Goal: Information Seeking & Learning: Learn about a topic

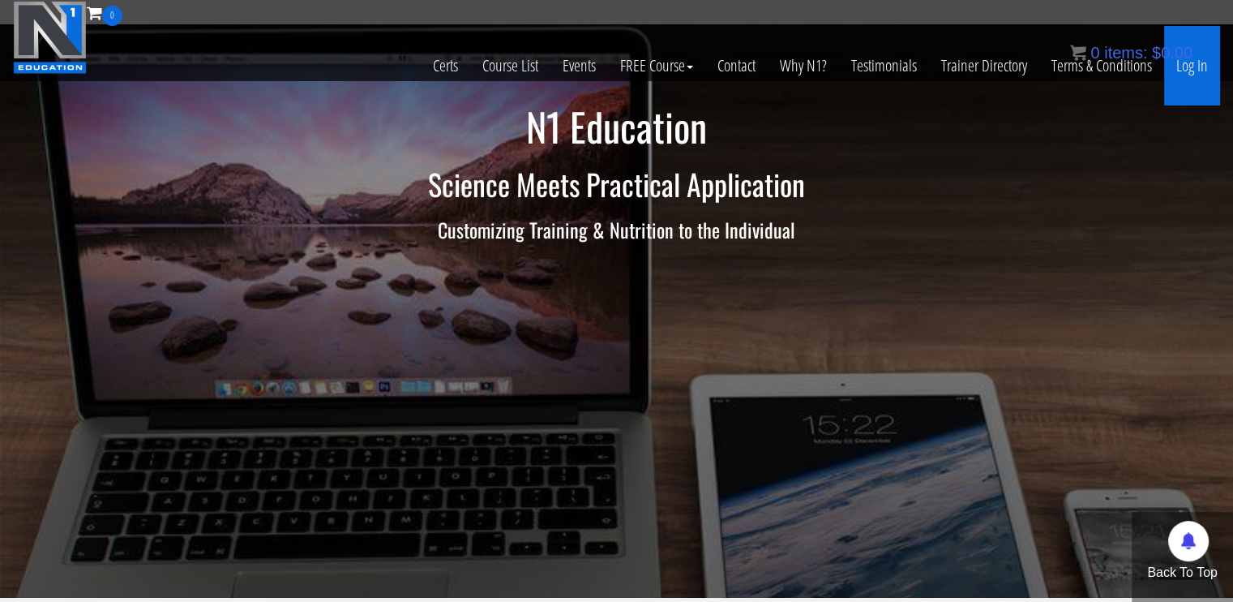
click at [1184, 67] on link "Log In" at bounding box center [1192, 65] width 56 height 79
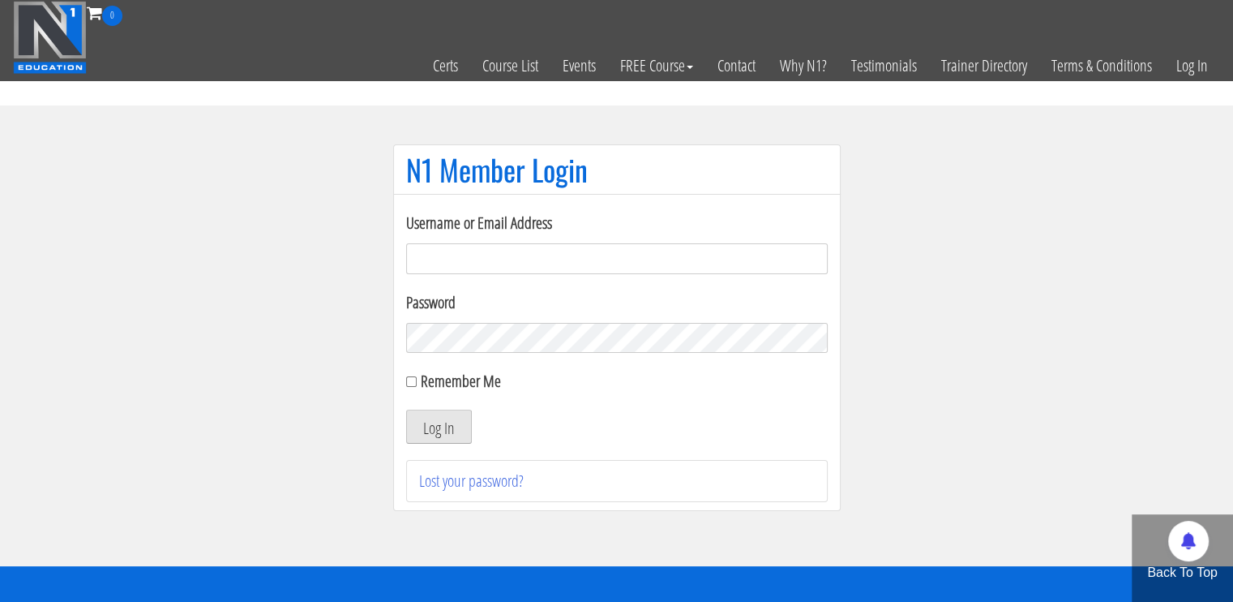
type input "[EMAIL_ADDRESS][DOMAIN_NAME]"
click at [440, 425] on button "Log In" at bounding box center [439, 426] width 66 height 34
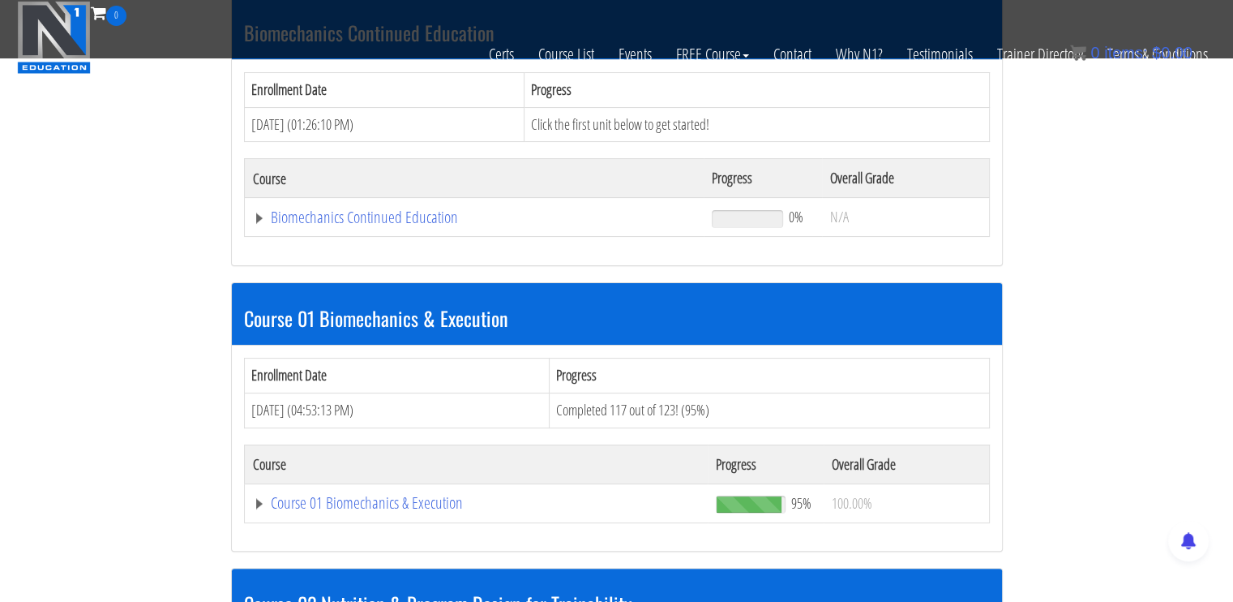
scroll to position [324, 0]
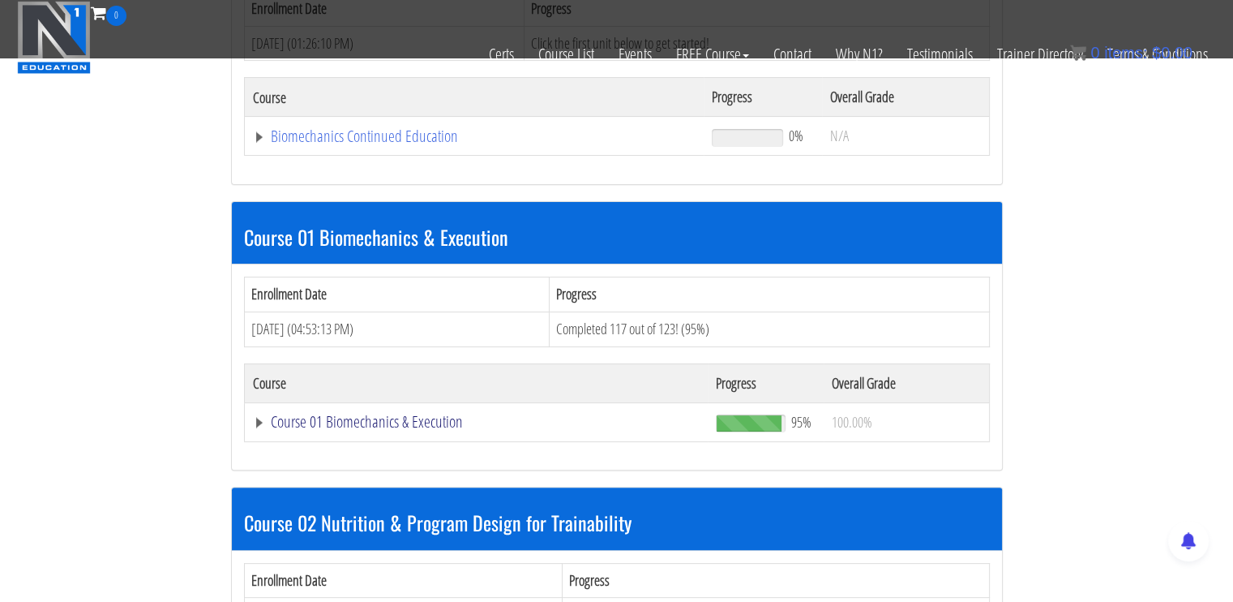
click at [357, 144] on link "Course 01 Biomechanics & Execution" at bounding box center [474, 136] width 443 height 16
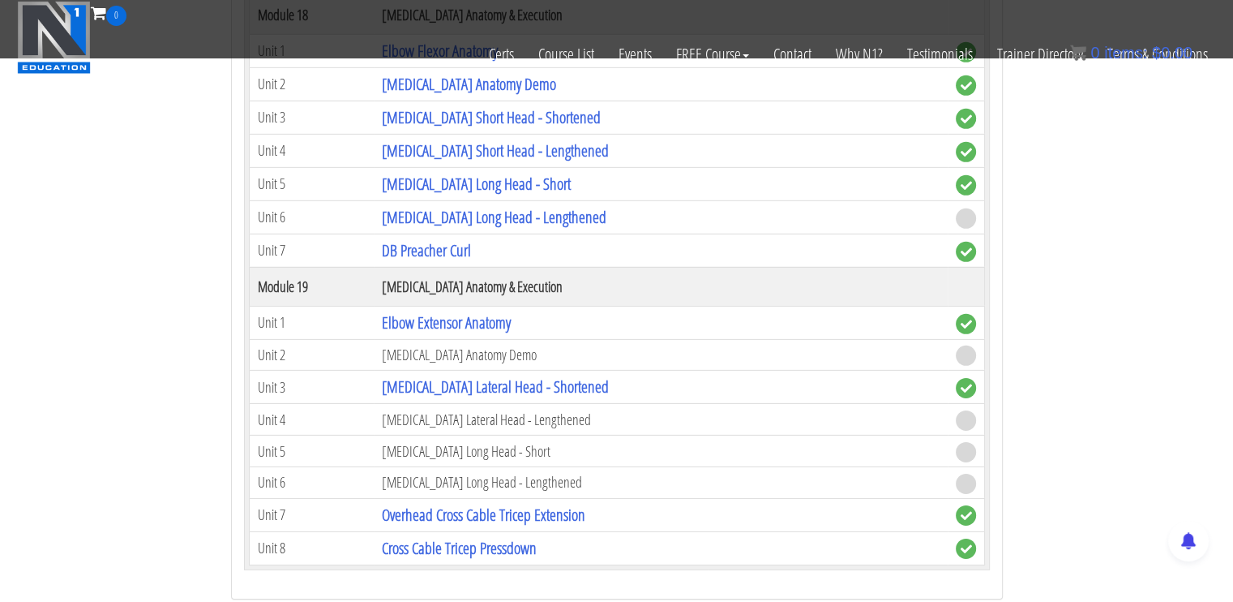
scroll to position [4864, 0]
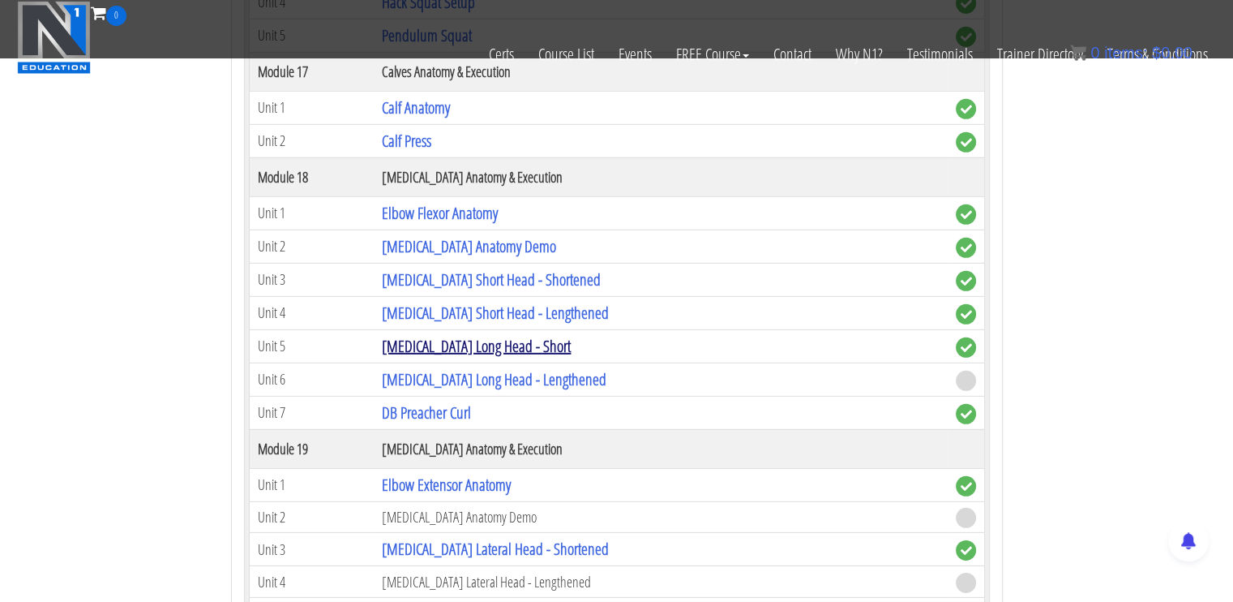
click at [456, 335] on link "[MEDICAL_DATA] Long Head - Short" at bounding box center [476, 346] width 189 height 22
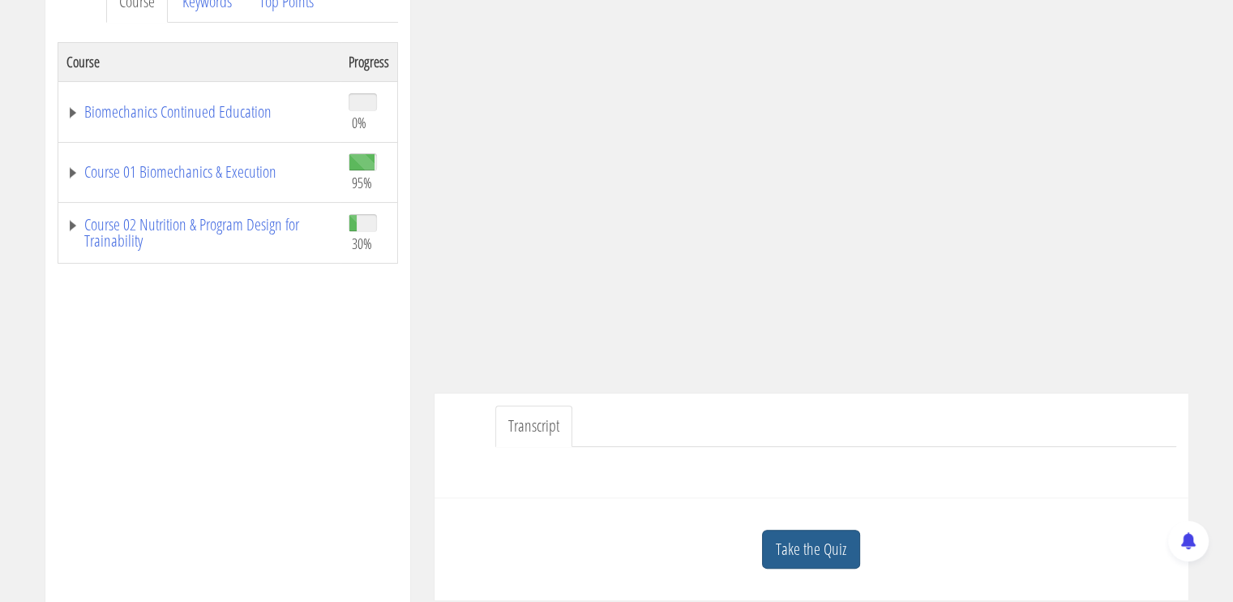
click at [836, 536] on link "Take the Quiz" at bounding box center [811, 549] width 98 height 40
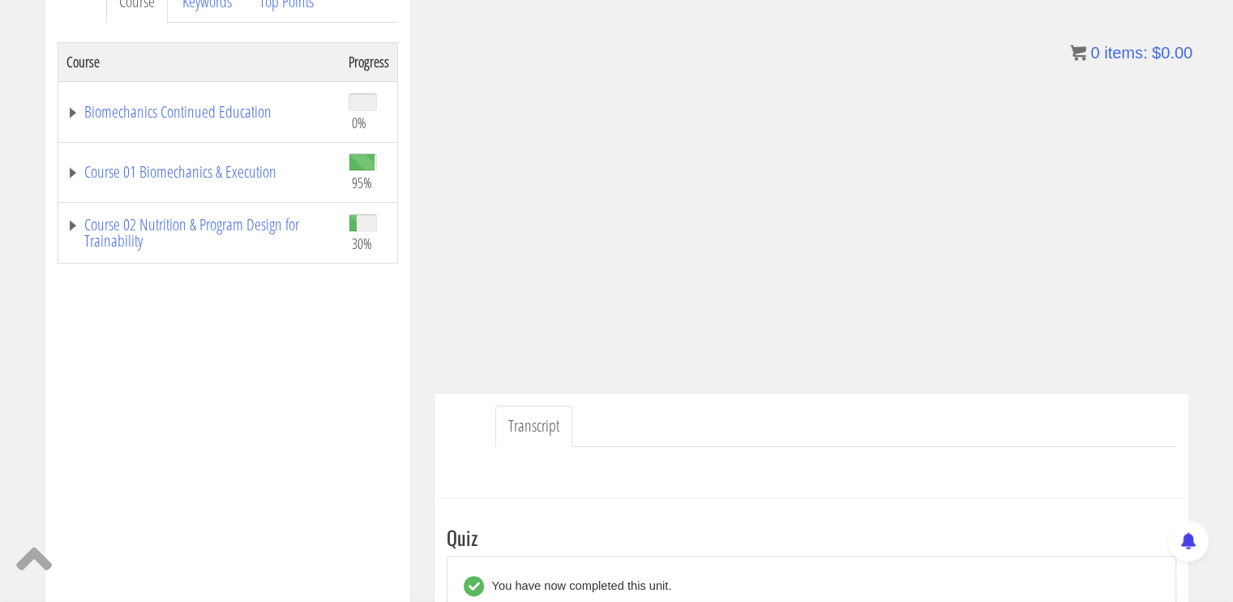
scroll to position [405, 0]
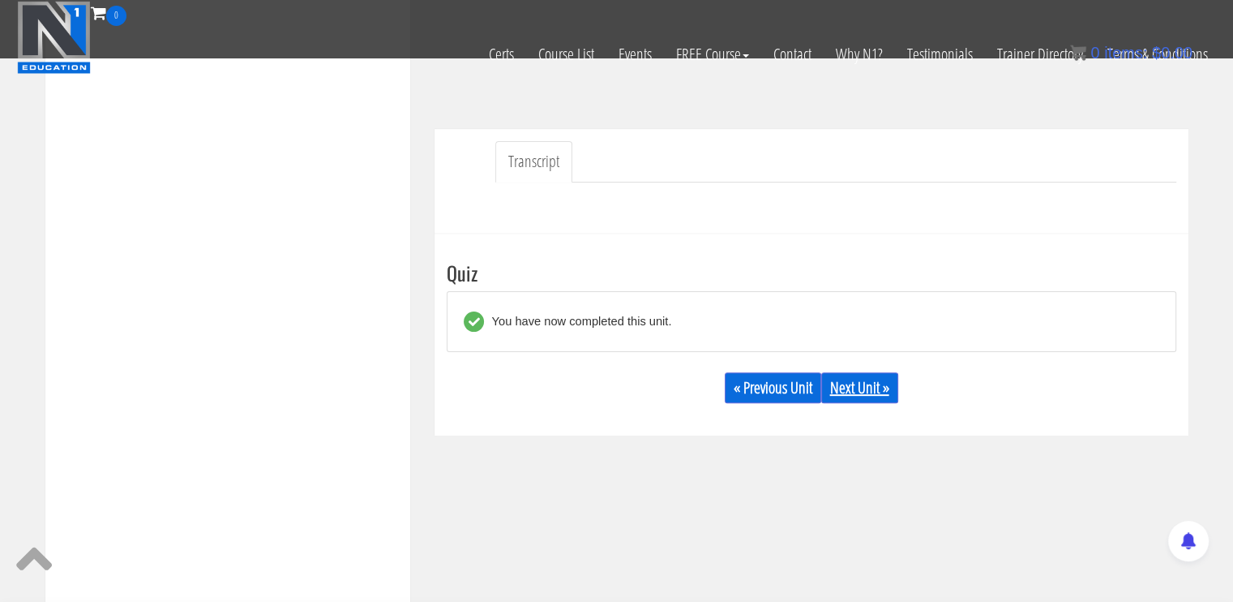
click at [870, 388] on link "Next Unit »" at bounding box center [859, 387] width 77 height 31
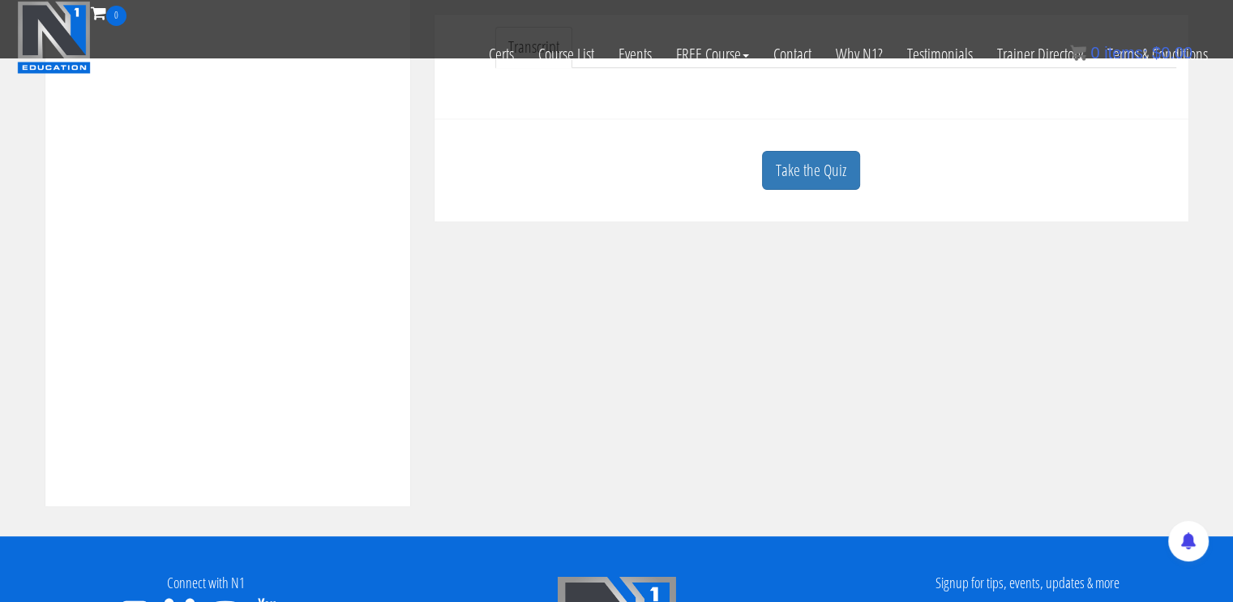
scroll to position [412, 0]
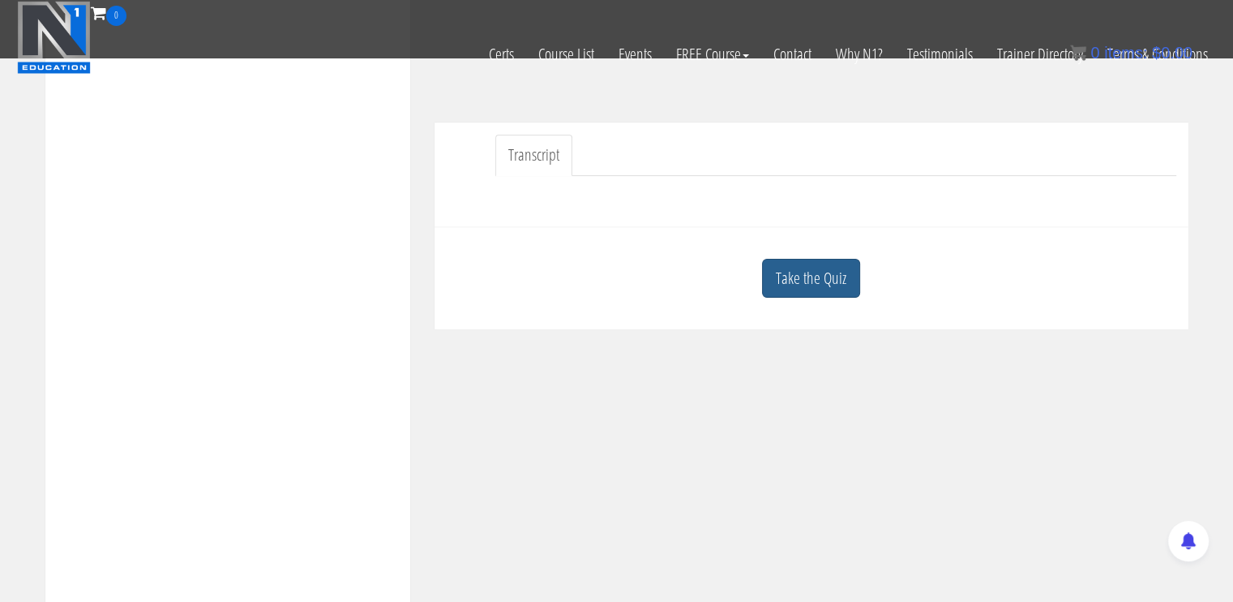
click at [813, 273] on link "Take the Quiz" at bounding box center [811, 279] width 98 height 40
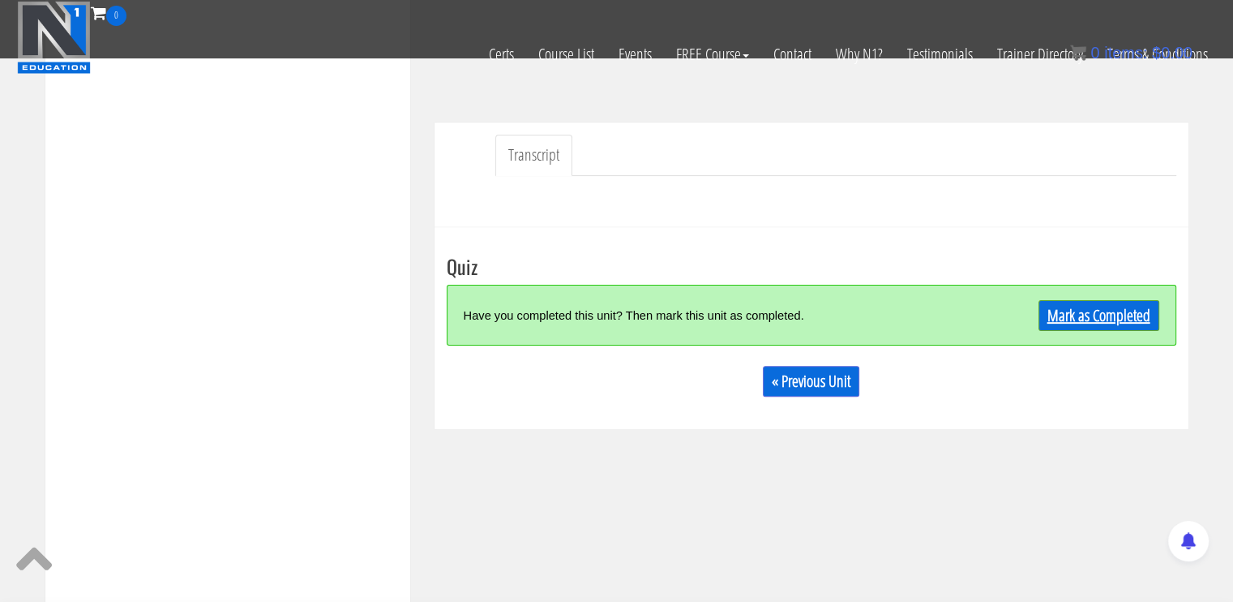
click at [1079, 313] on link "Mark as Completed" at bounding box center [1099, 315] width 121 height 31
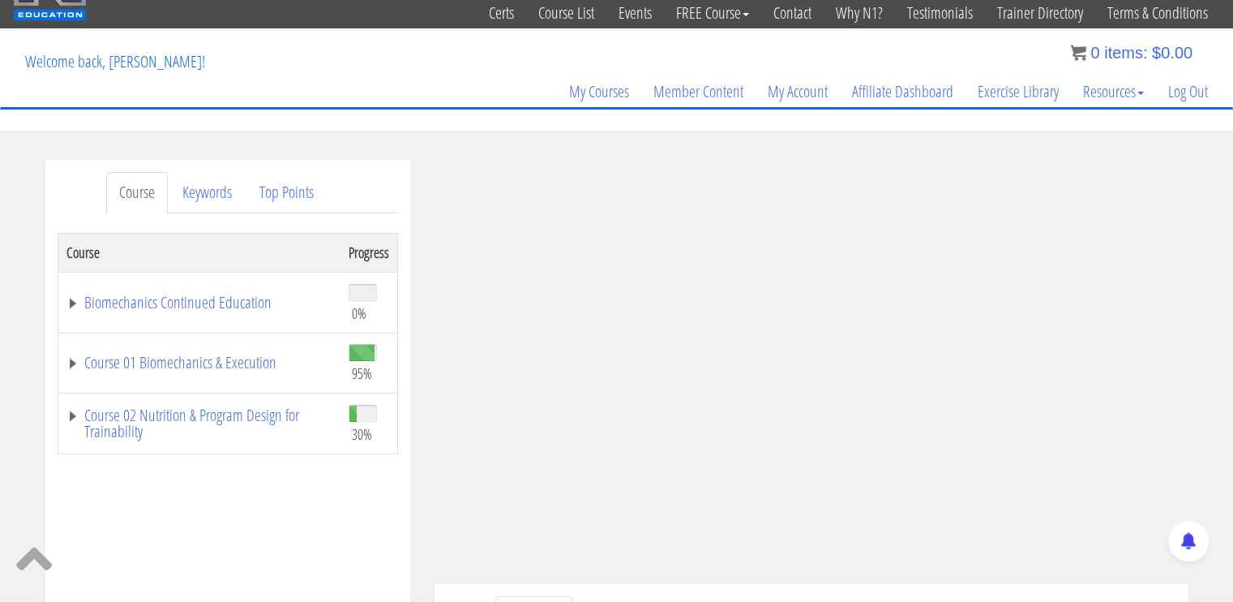
scroll to position [29, 0]
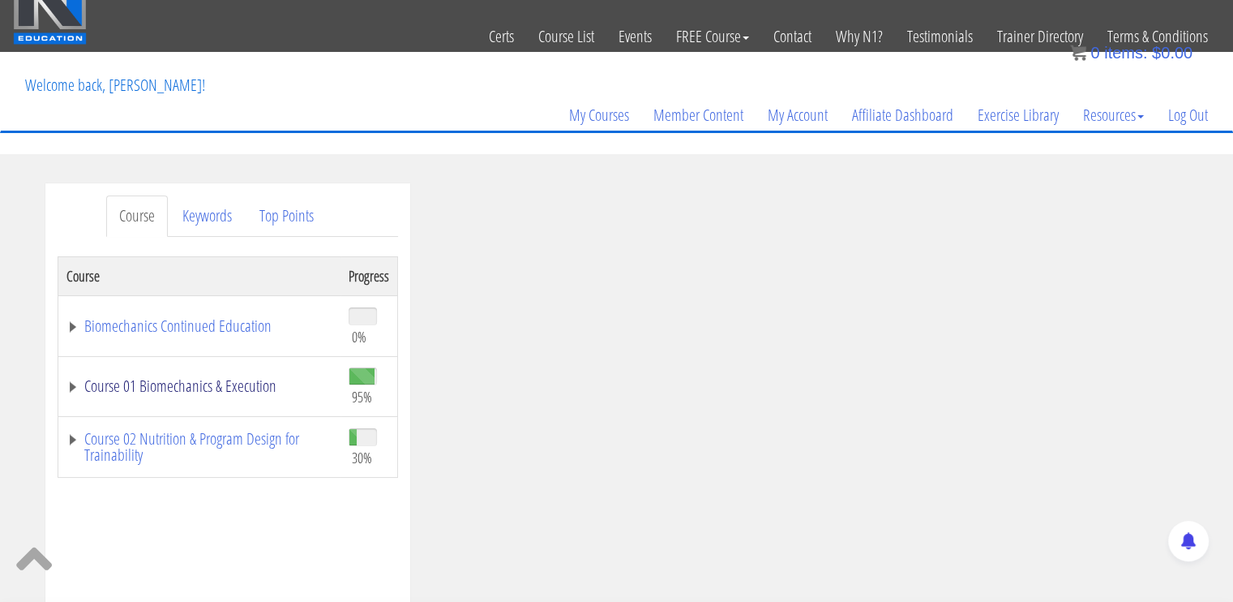
click at [195, 388] on link "Course 01 Biomechanics & Execution" at bounding box center [199, 386] width 266 height 16
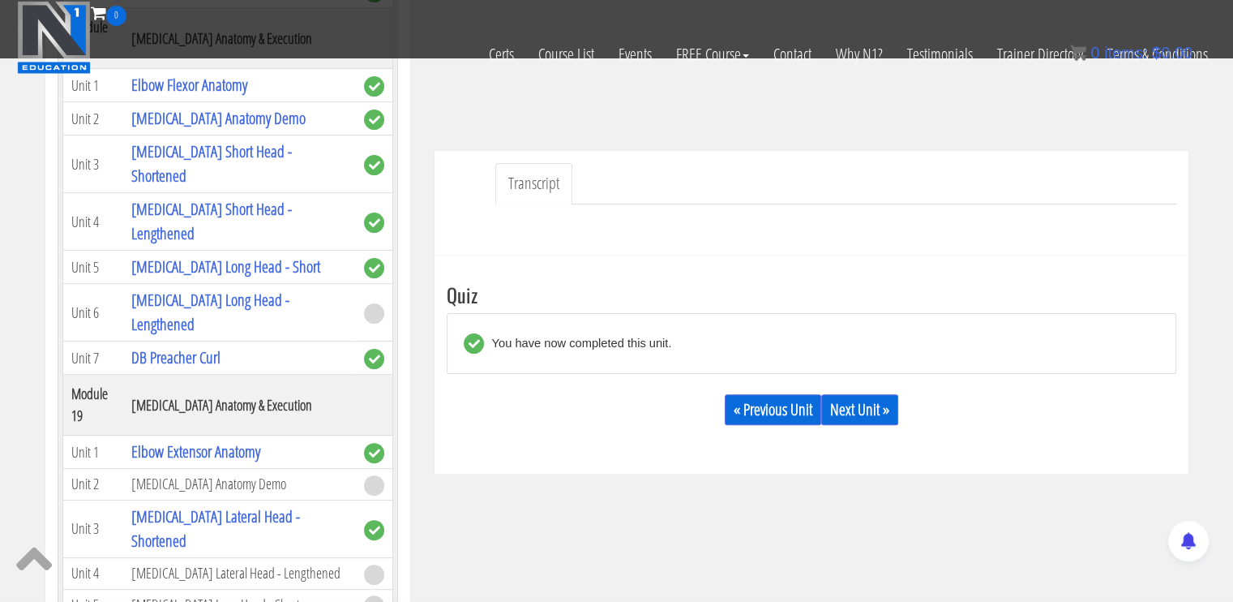
scroll to position [435, 0]
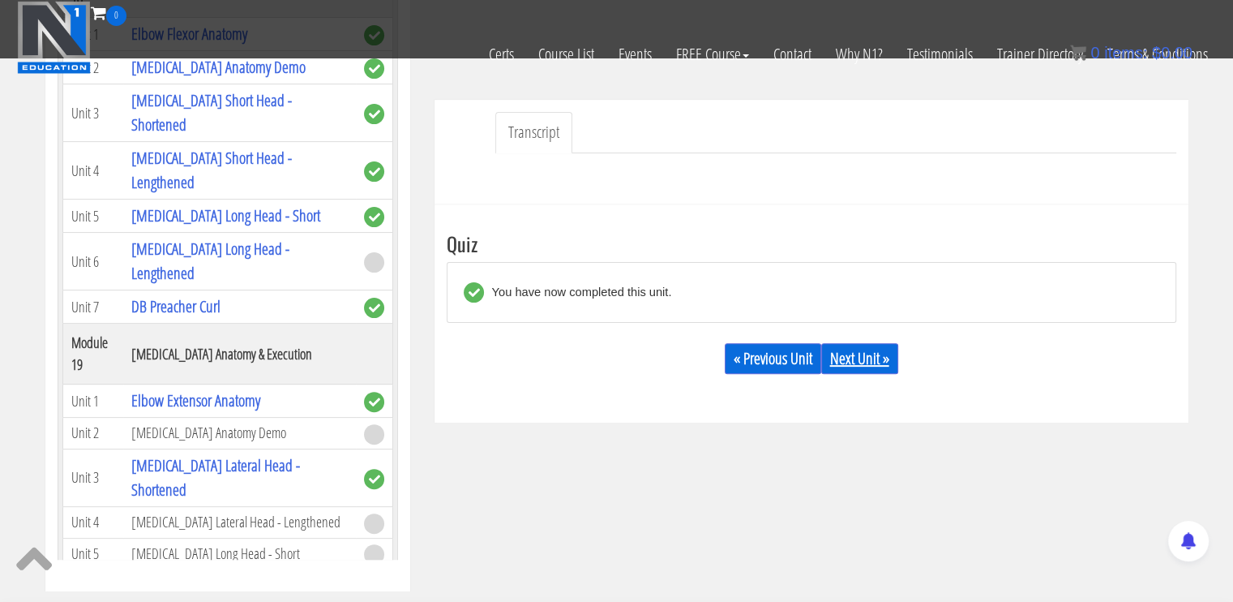
click at [853, 369] on link "Next Unit »" at bounding box center [859, 358] width 77 height 31
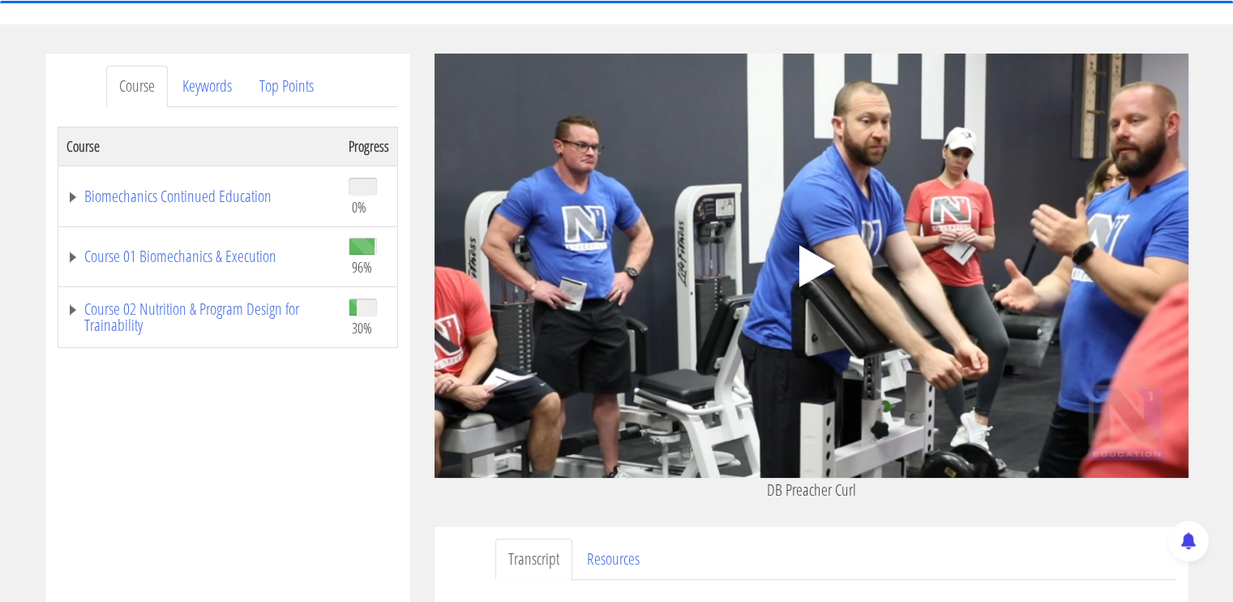
scroll to position [162, 0]
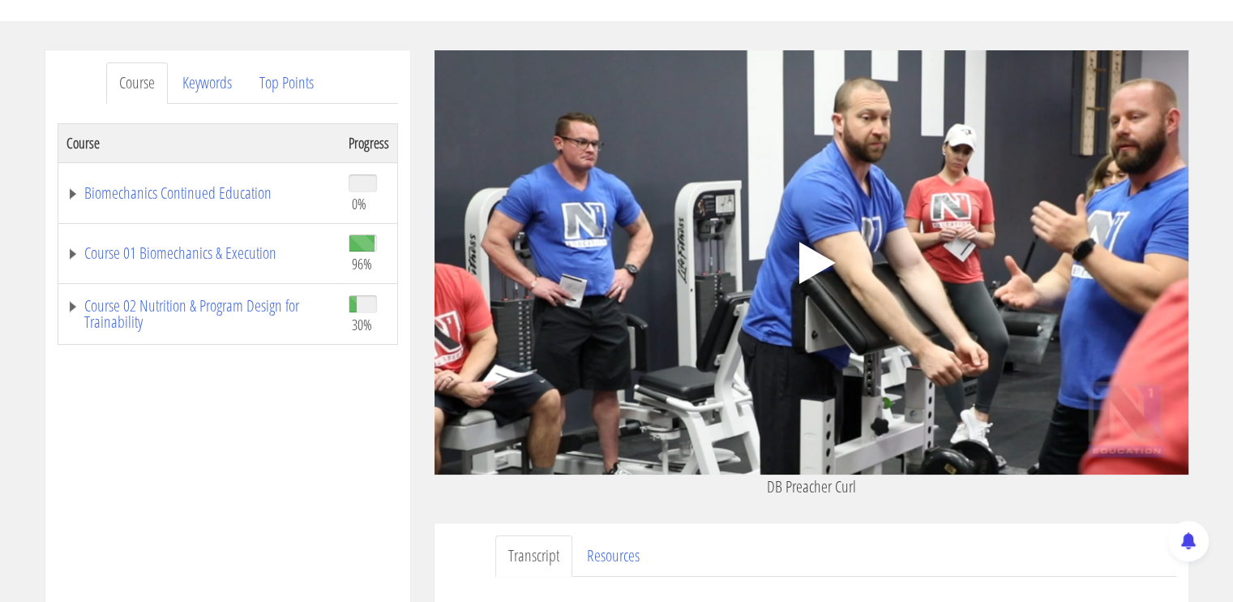
click at [819, 271] on polygon at bounding box center [817, 263] width 36 height 42
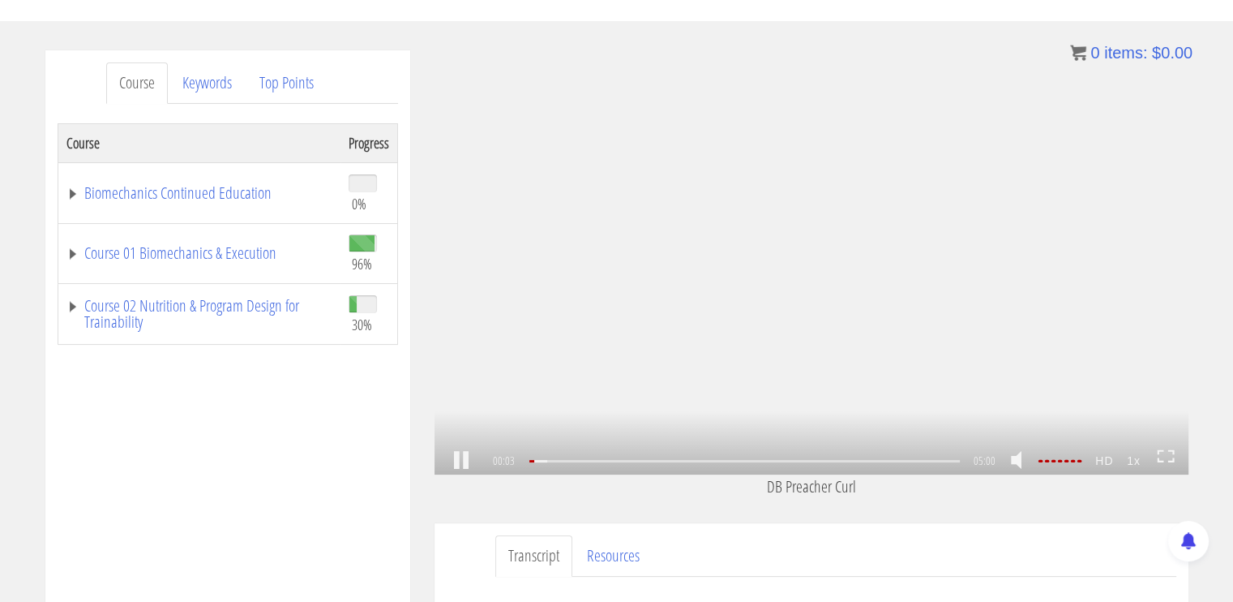
click at [1165, 461] on icon at bounding box center [1166, 456] width 18 height 14
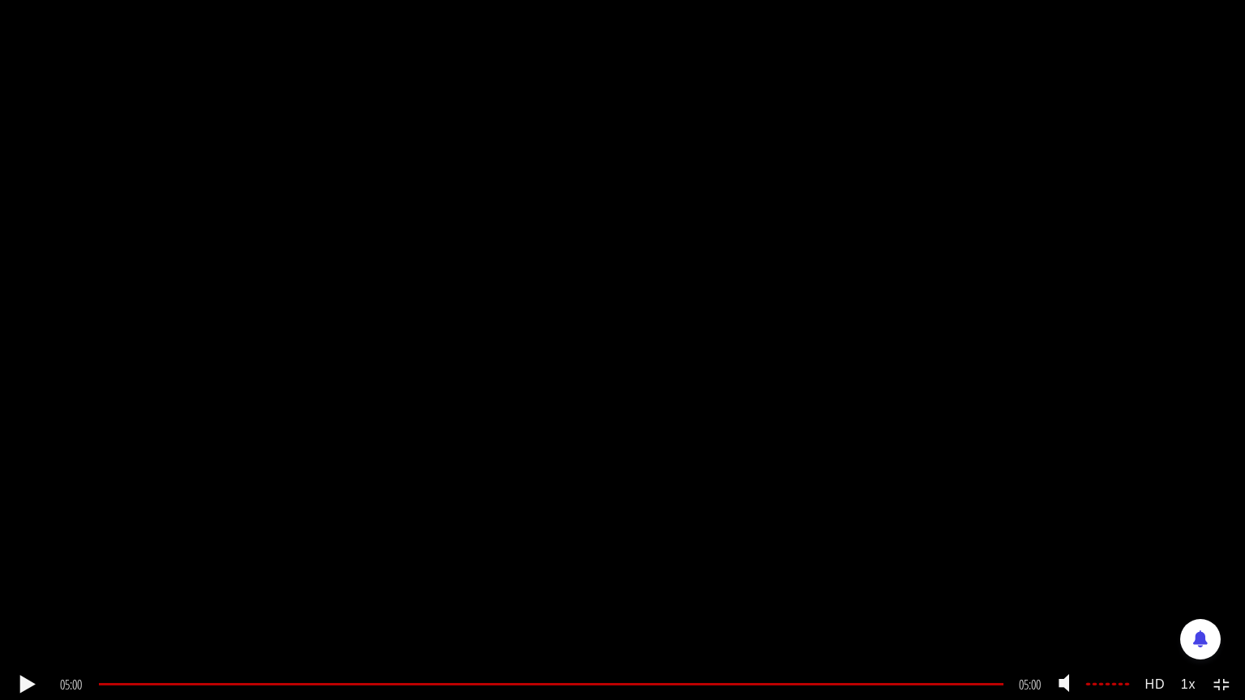
click at [1223, 601] on icon at bounding box center [1223, 686] width 18 height 14
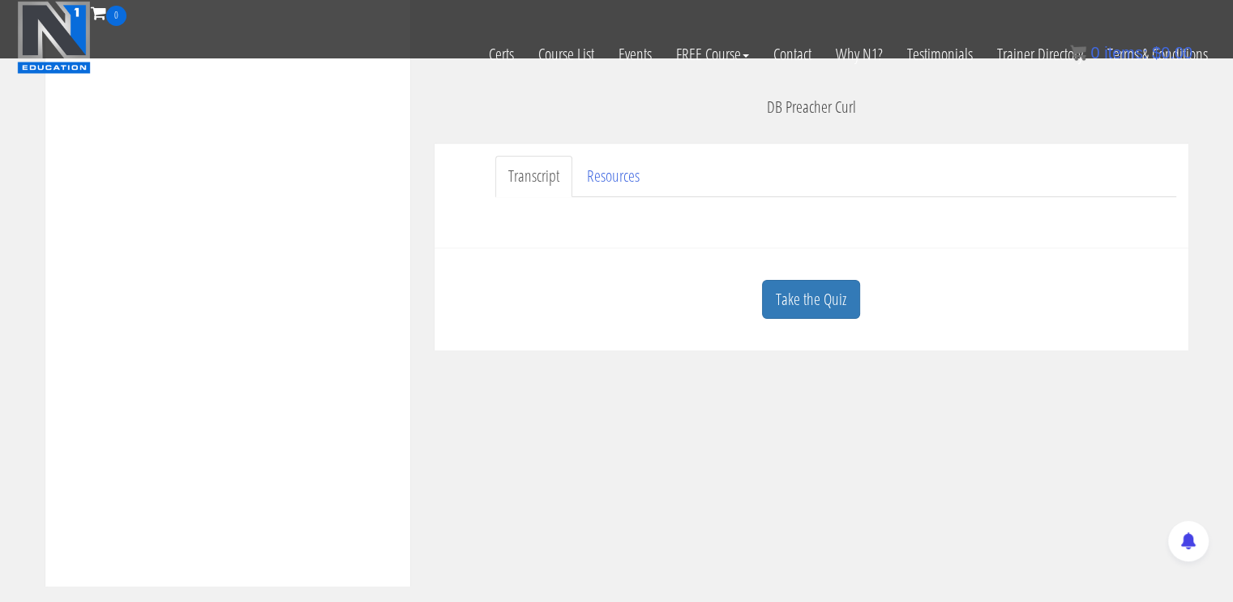
scroll to position [486, 0]
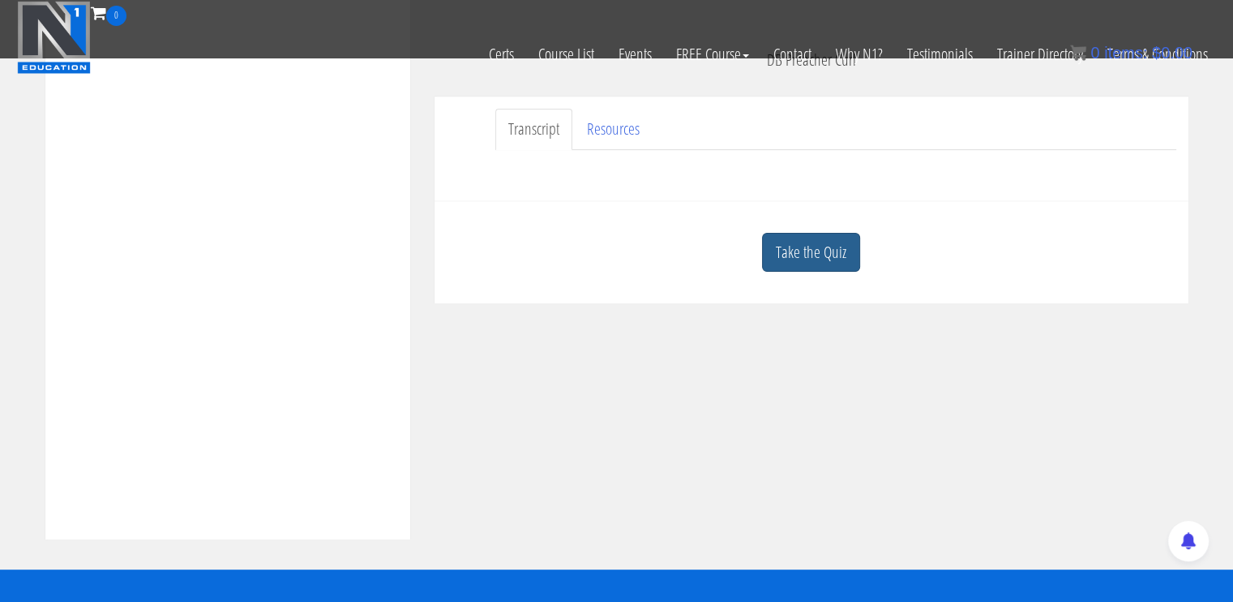
click at [833, 247] on link "Take the Quiz" at bounding box center [811, 253] width 98 height 40
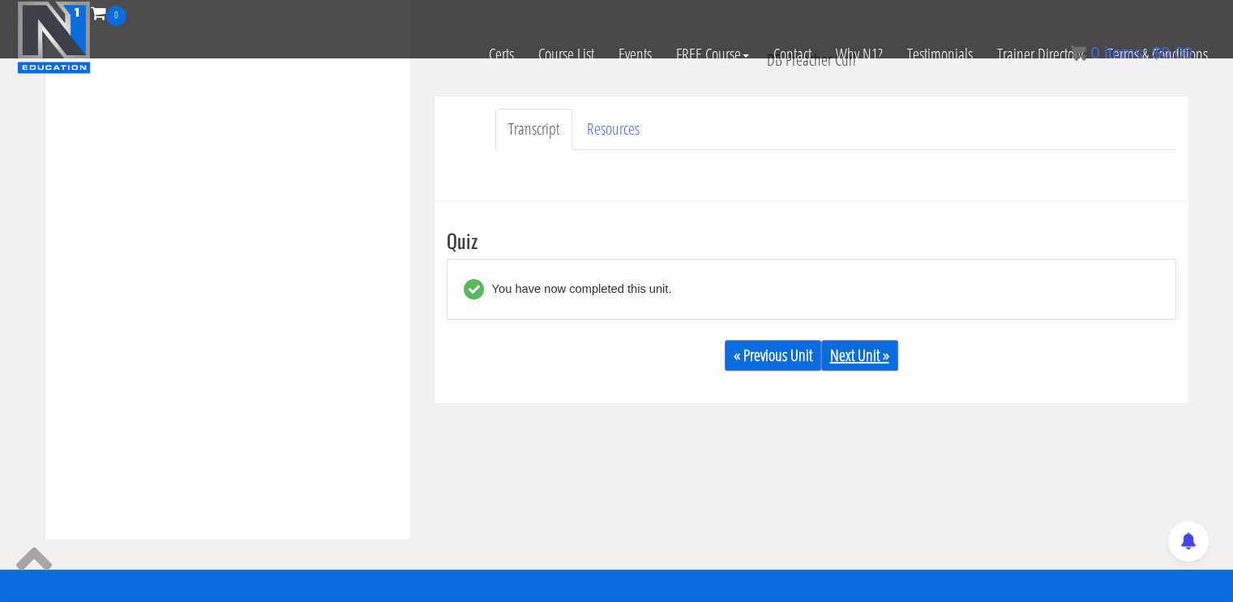
click at [859, 361] on link "Next Unit »" at bounding box center [859, 355] width 77 height 31
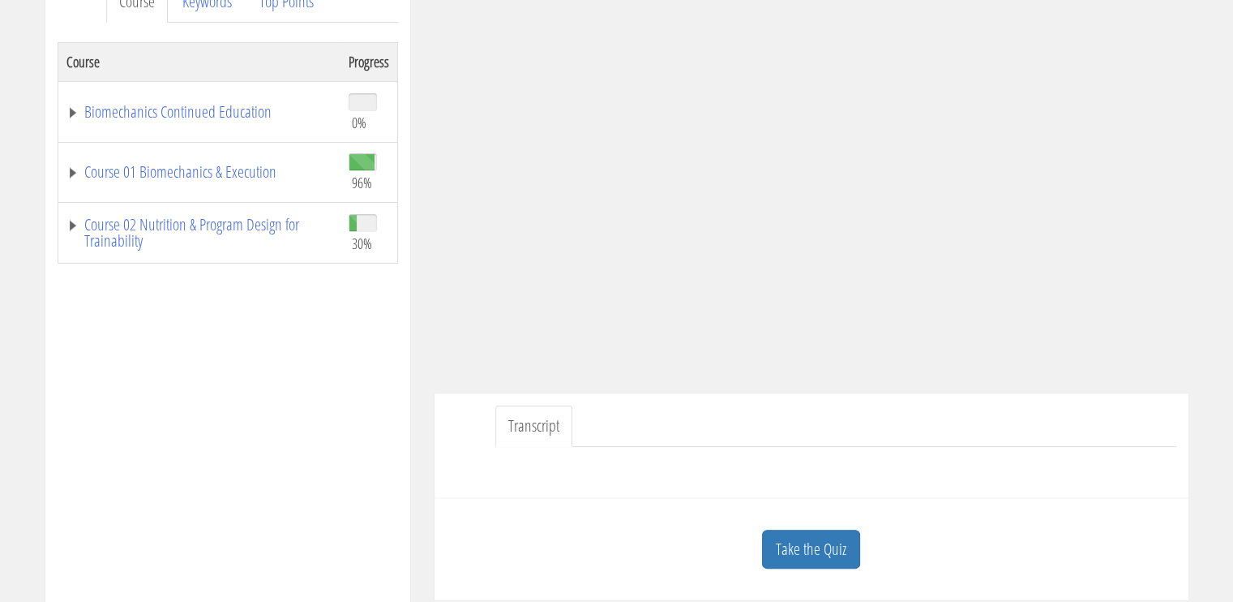
scroll to position [162, 0]
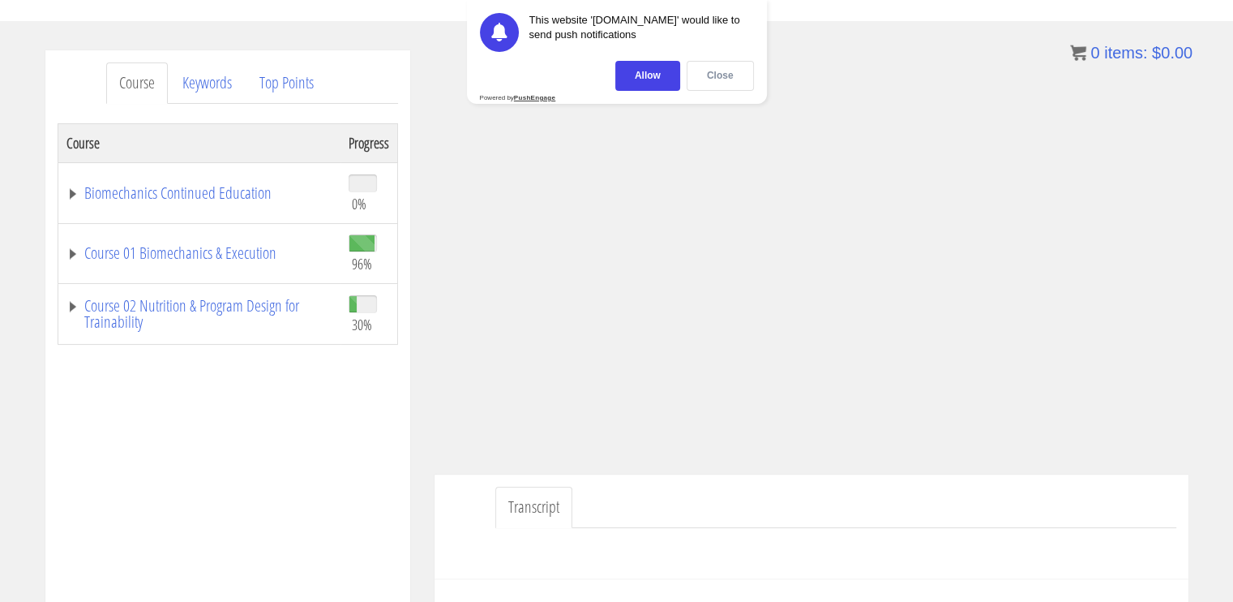
click at [711, 83] on div "Close" at bounding box center [720, 76] width 67 height 30
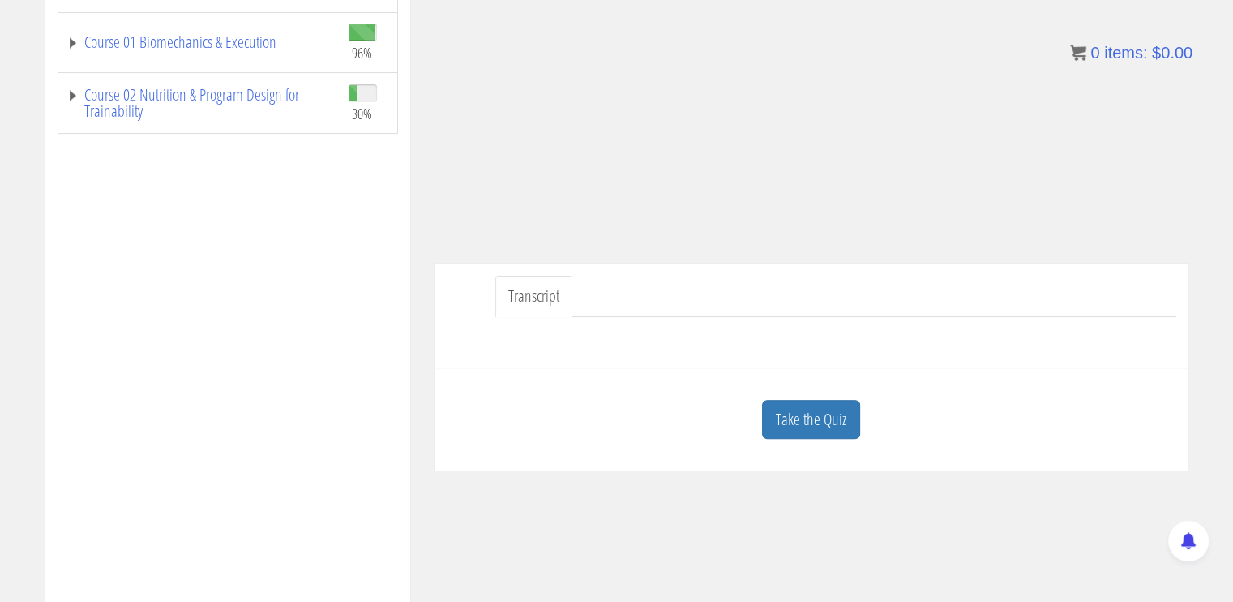
scroll to position [405, 0]
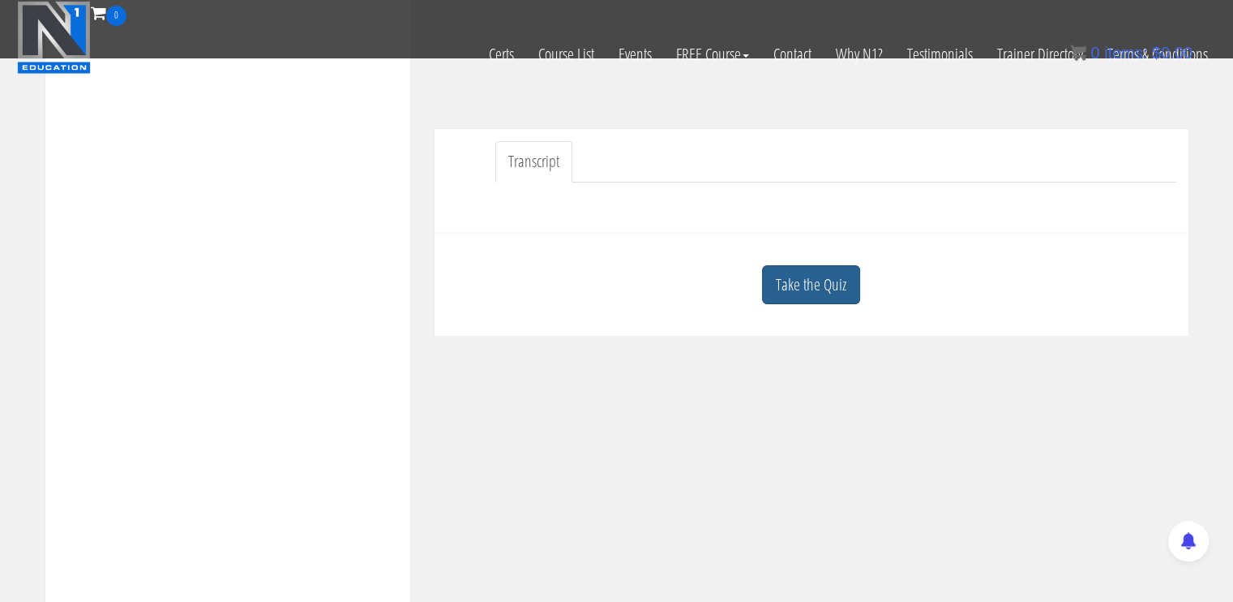
click at [824, 292] on link "Take the Quiz" at bounding box center [811, 285] width 98 height 40
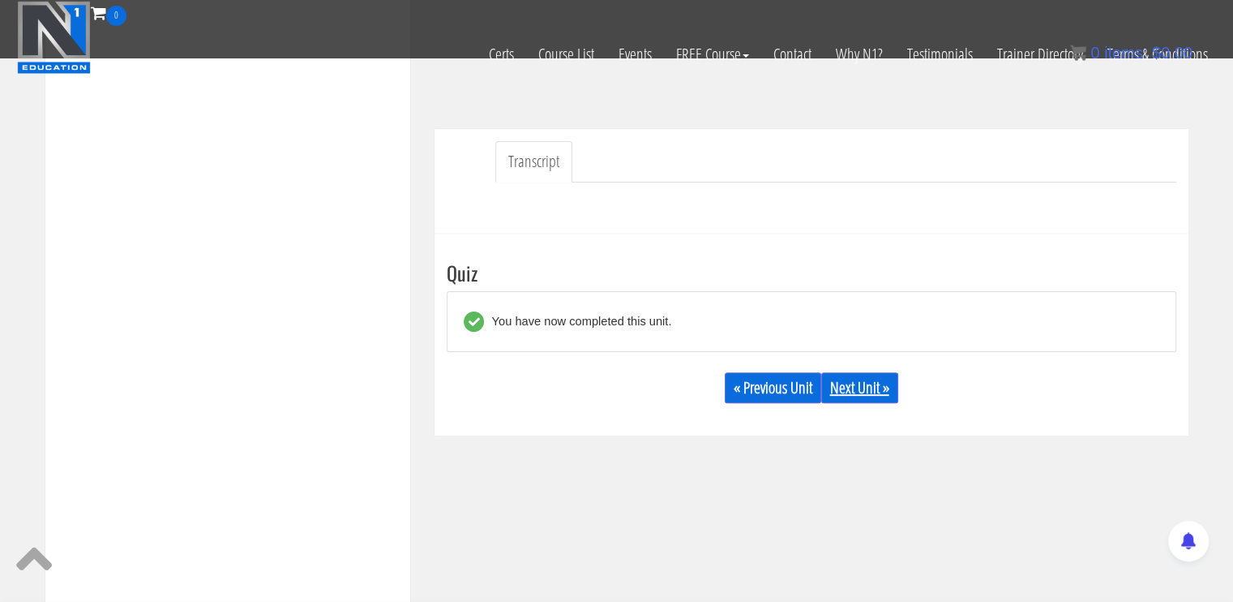
click at [855, 387] on link "Next Unit »" at bounding box center [859, 387] width 77 height 31
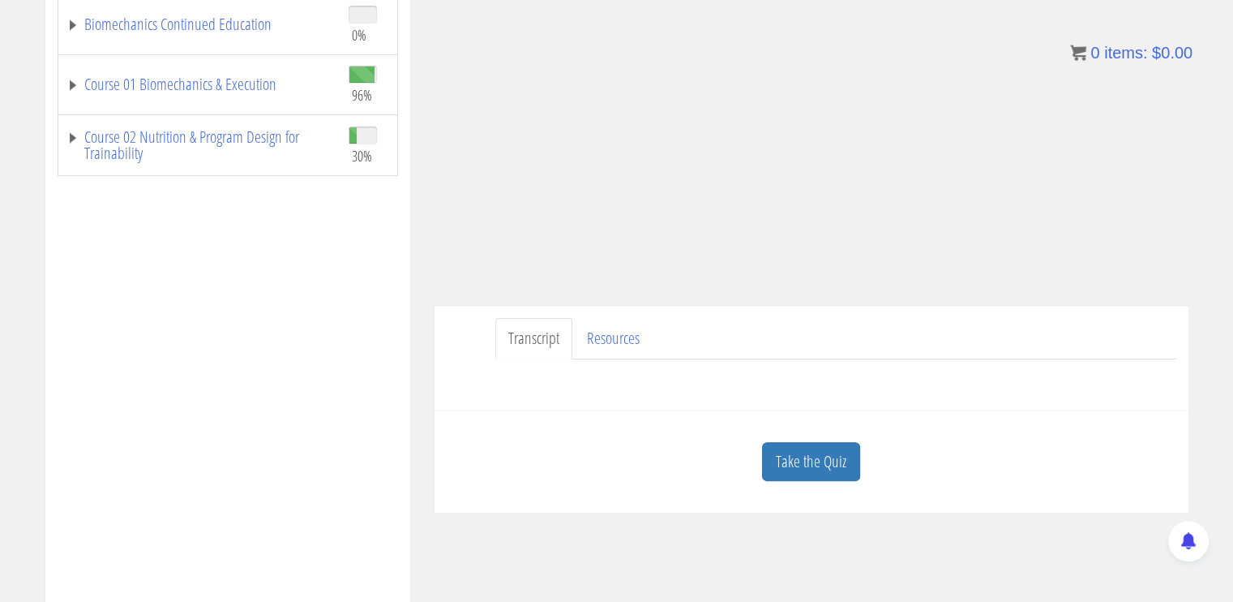
scroll to position [405, 0]
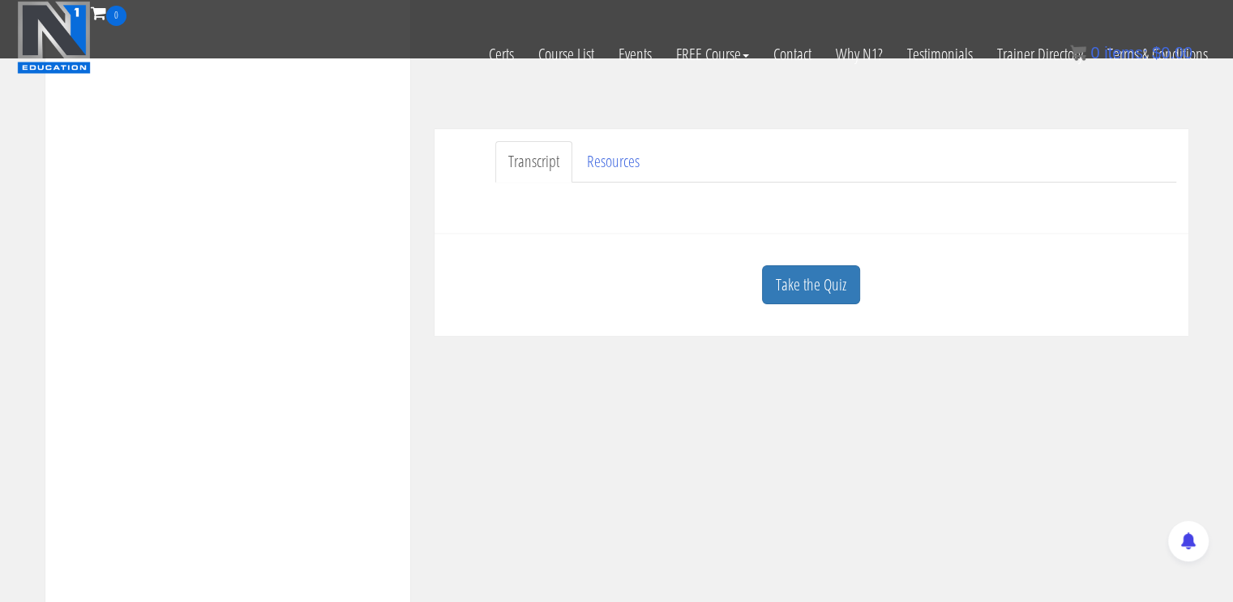
click at [840, 306] on div "Take the Quiz" at bounding box center [812, 285] width 730 height 79
click at [837, 280] on link "Take the Quiz" at bounding box center [811, 285] width 98 height 40
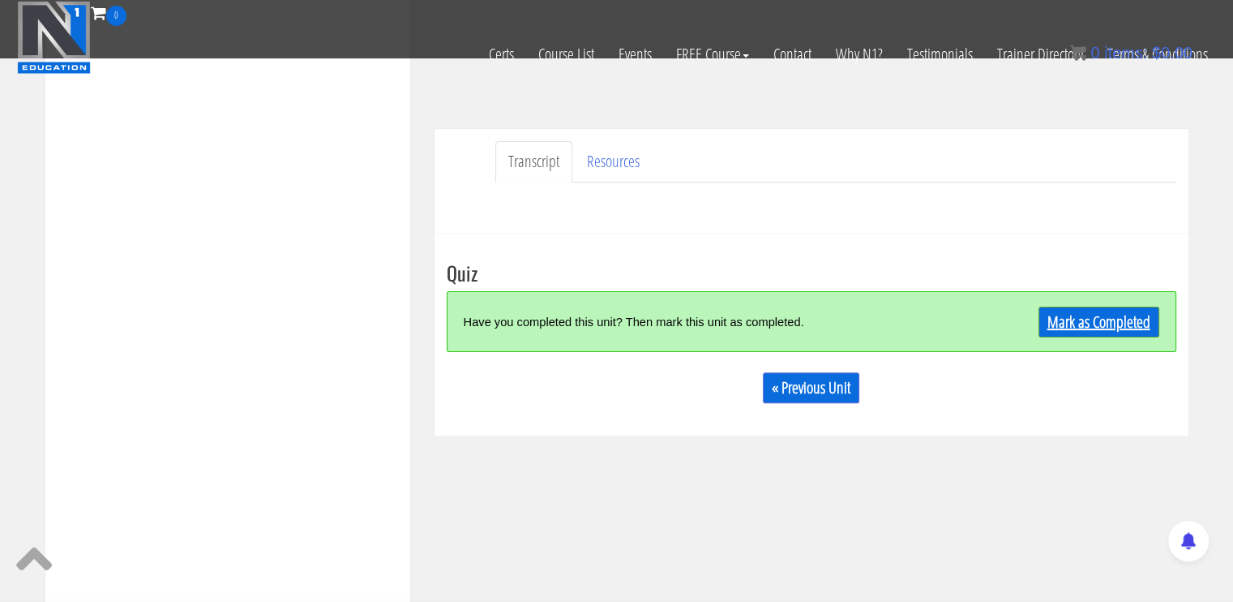
click at [1082, 323] on link "Mark as Completed" at bounding box center [1099, 321] width 121 height 31
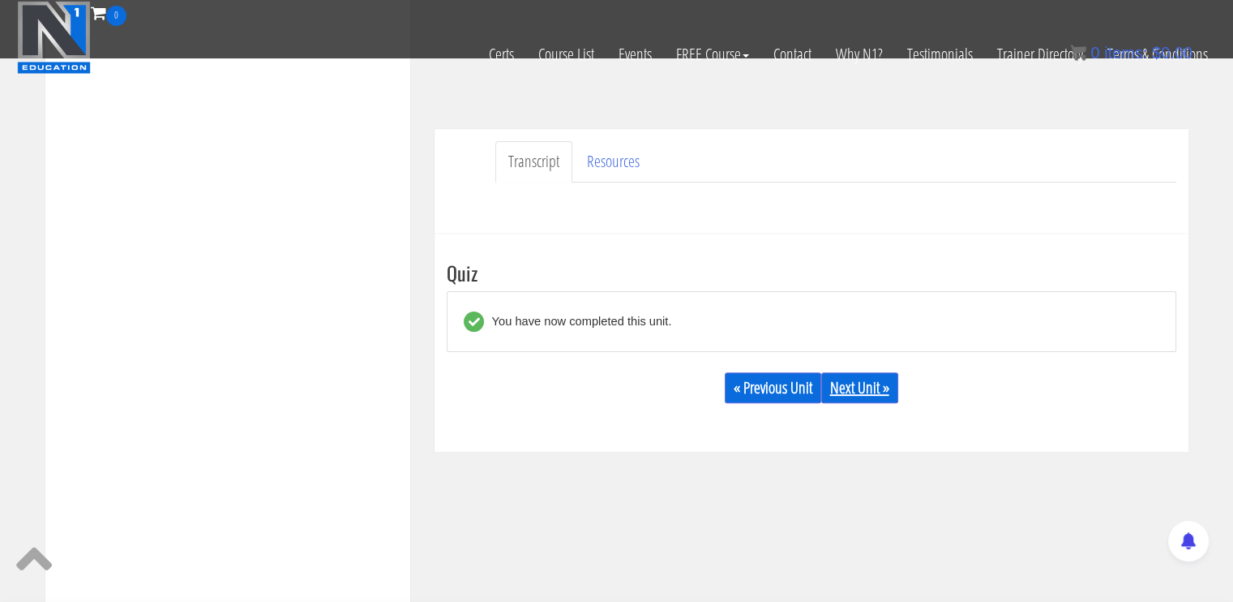
click at [869, 387] on link "Next Unit »" at bounding box center [859, 387] width 77 height 31
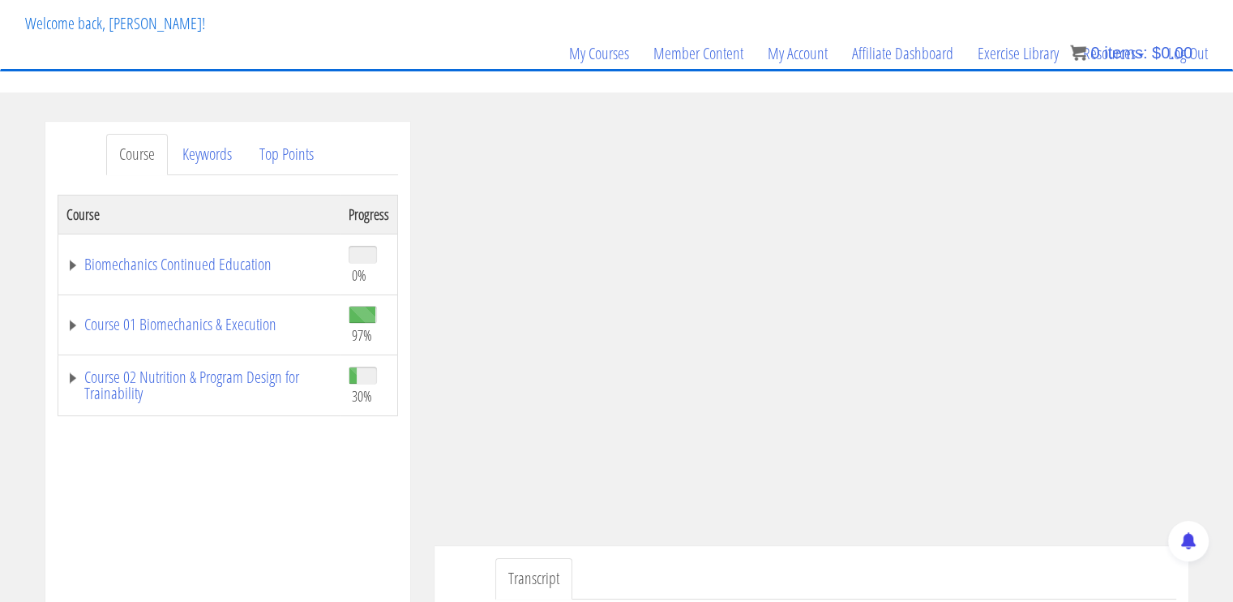
scroll to position [81, 0]
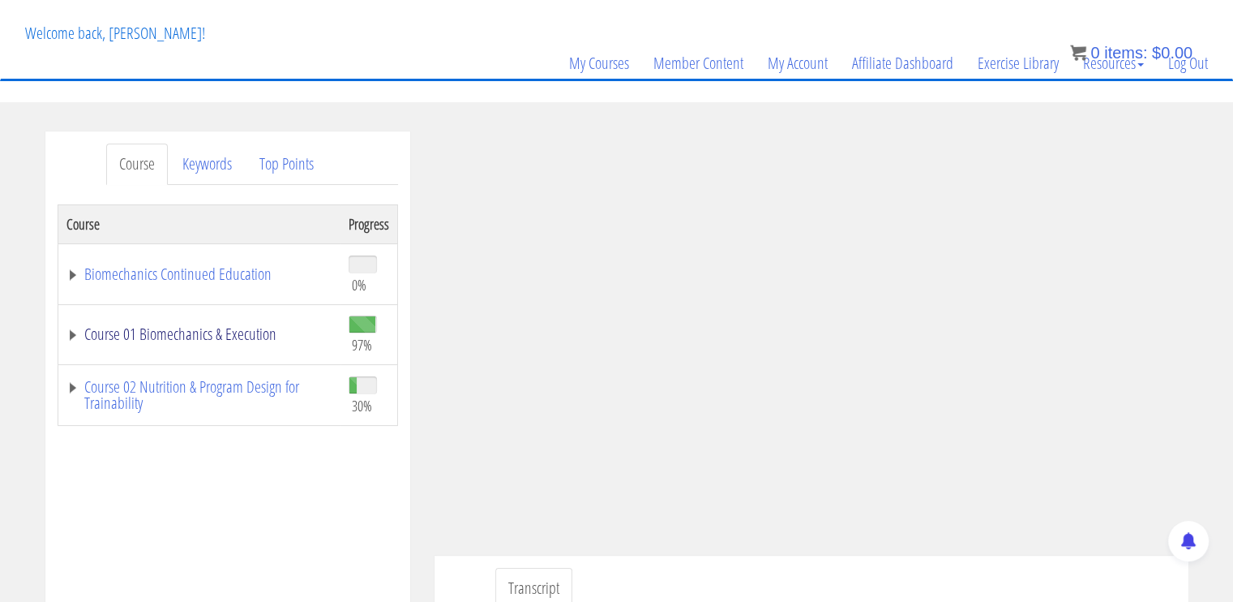
click at [184, 336] on link "Course 01 Biomechanics & Execution" at bounding box center [199, 334] width 266 height 16
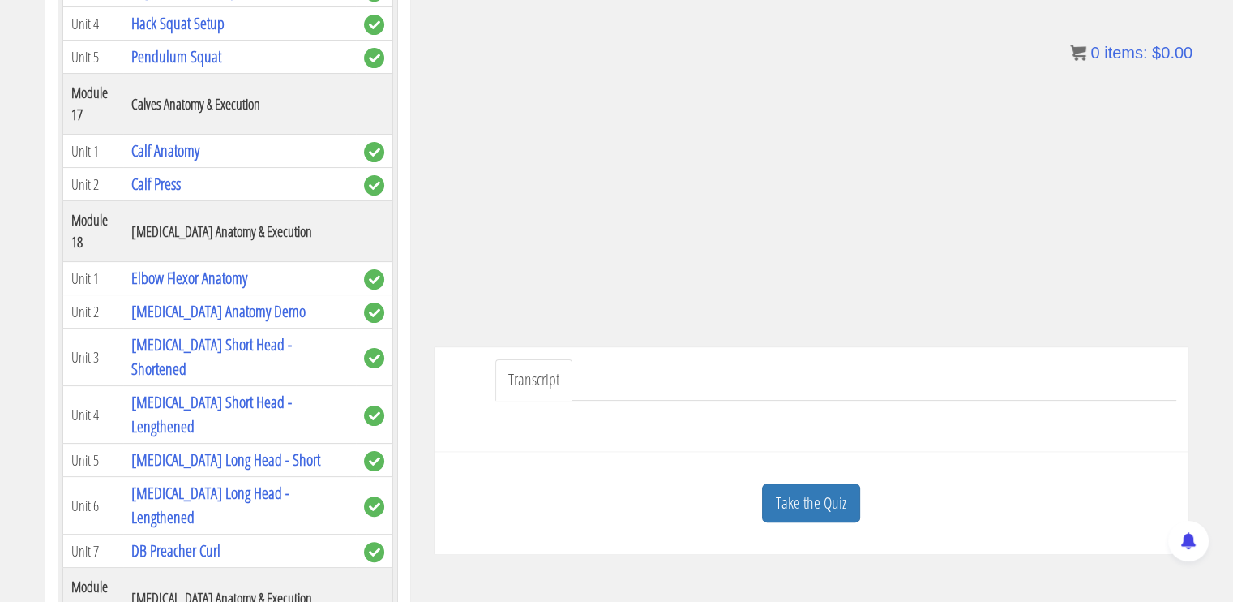
scroll to position [430, 0]
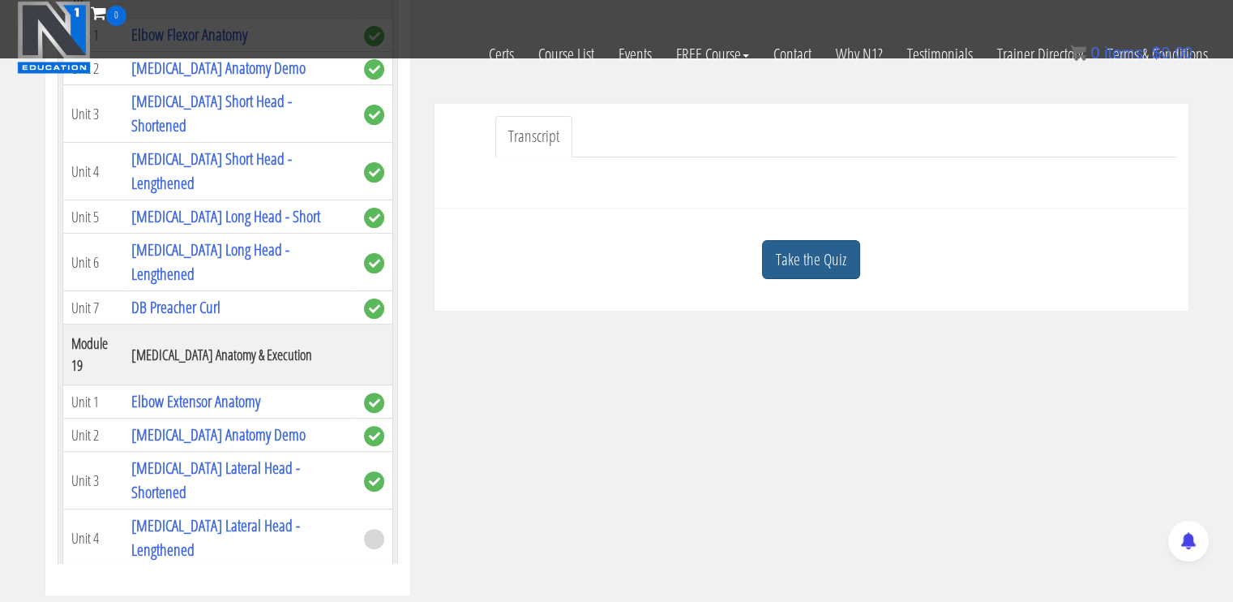
click at [825, 280] on div "Take the Quiz" at bounding box center [812, 260] width 730 height 79
click at [825, 262] on link "Take the Quiz" at bounding box center [811, 260] width 98 height 40
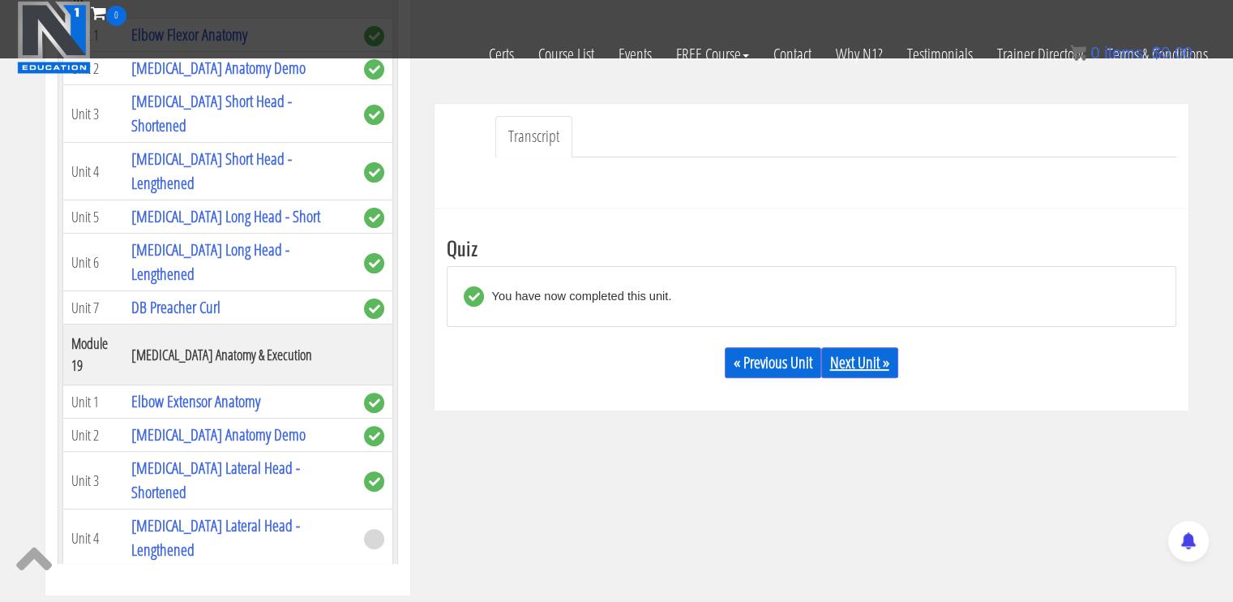
click at [872, 375] on link "Next Unit »" at bounding box center [859, 362] width 77 height 31
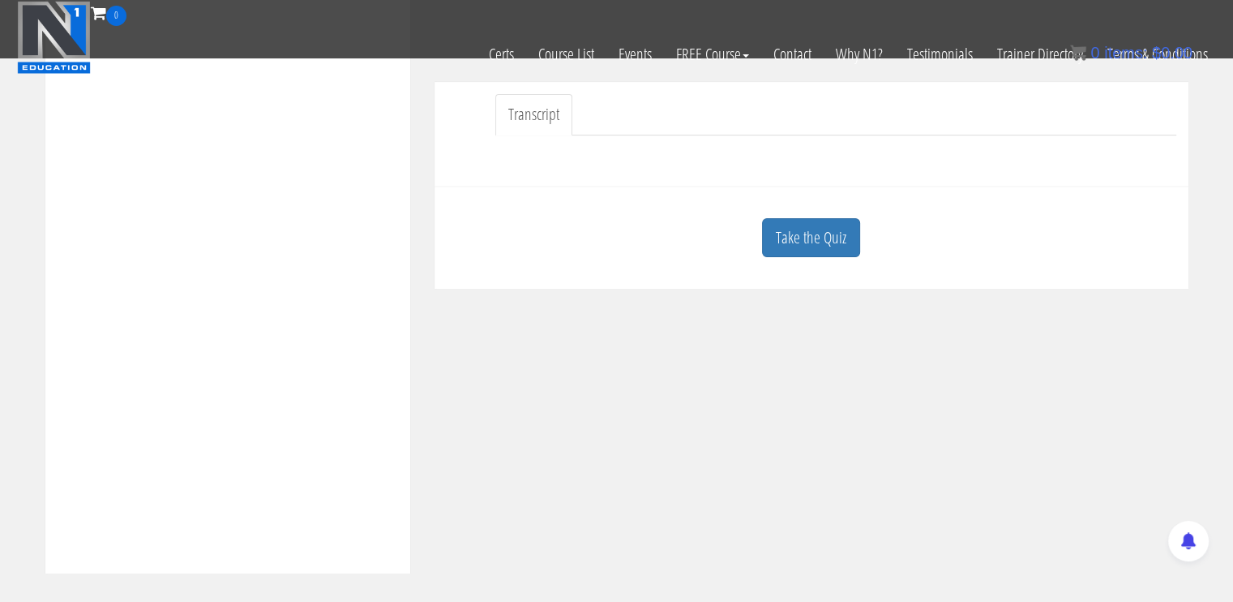
scroll to position [486, 0]
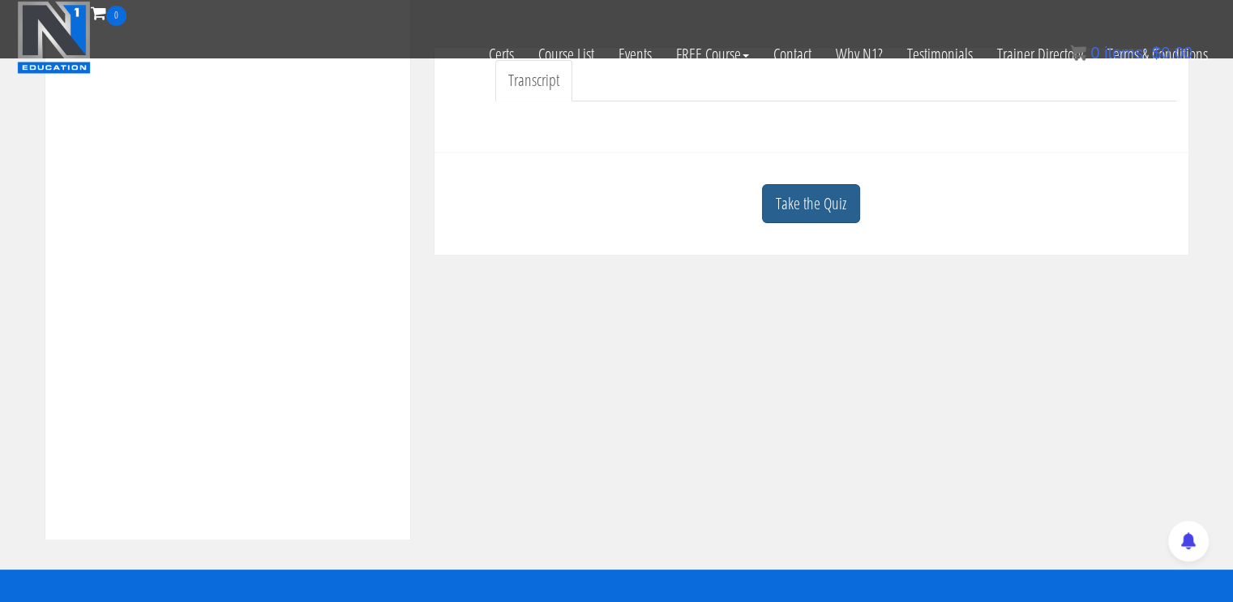
click at [818, 212] on link "Take the Quiz" at bounding box center [811, 204] width 98 height 40
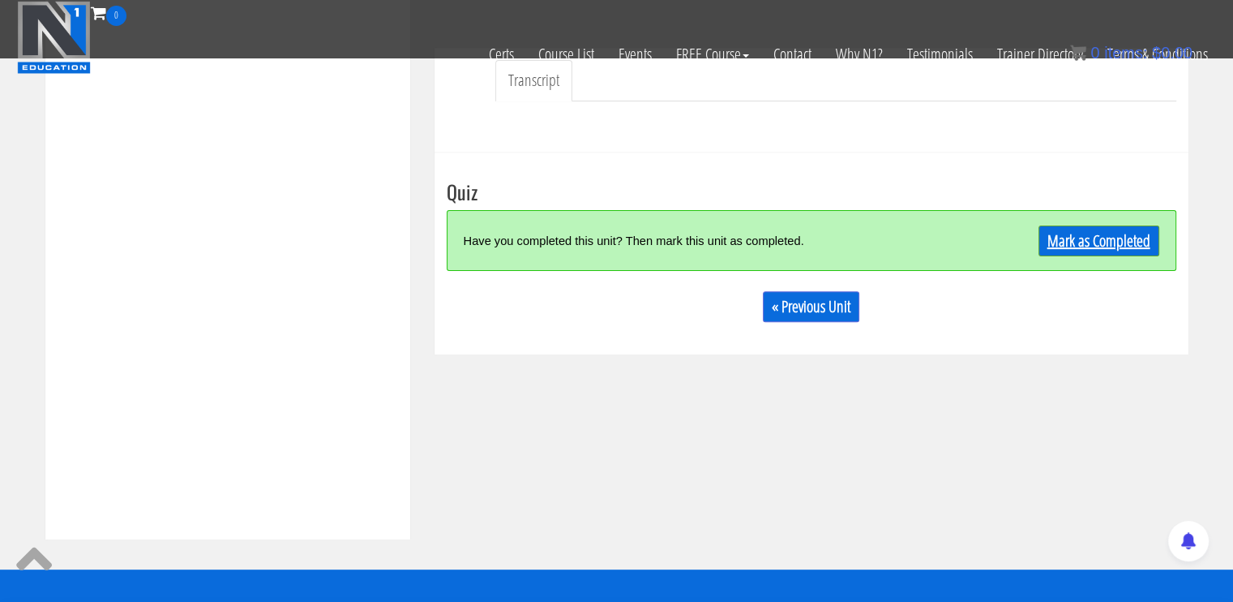
click at [1092, 231] on link "Mark as Completed" at bounding box center [1099, 240] width 121 height 31
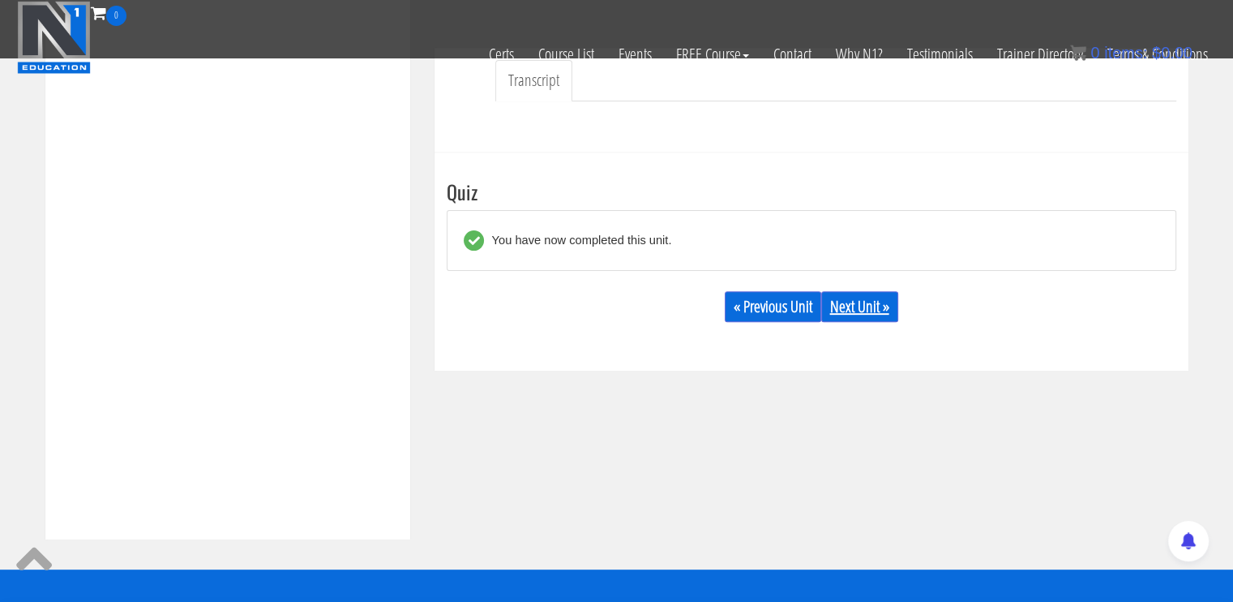
click at [880, 306] on link "Next Unit »" at bounding box center [859, 306] width 77 height 31
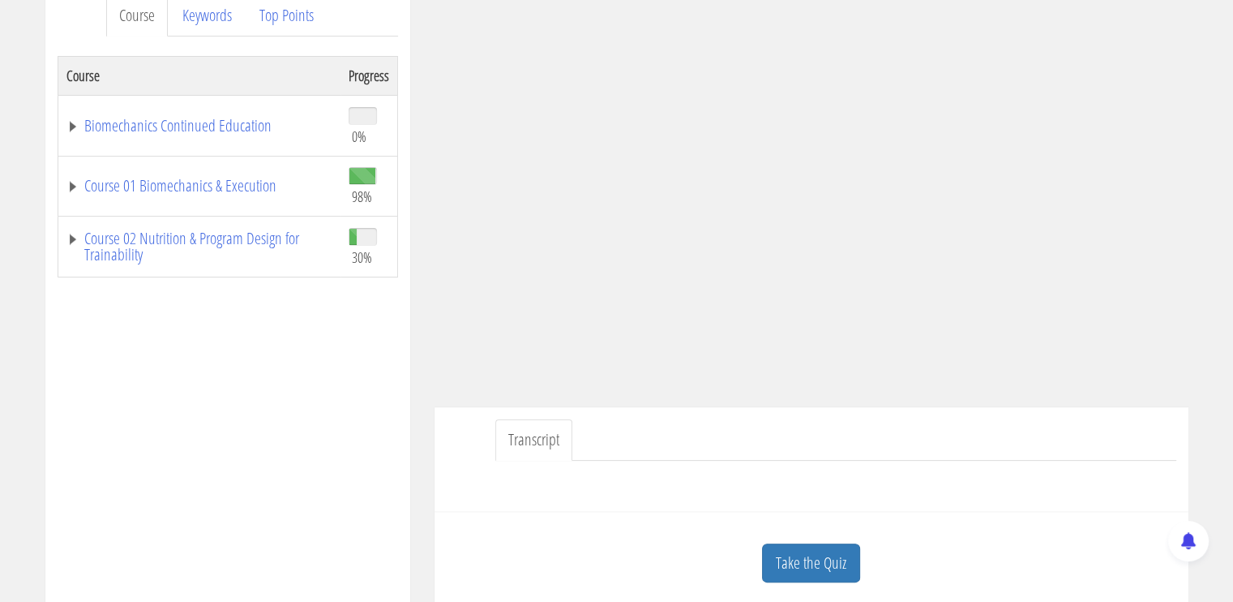
scroll to position [243, 0]
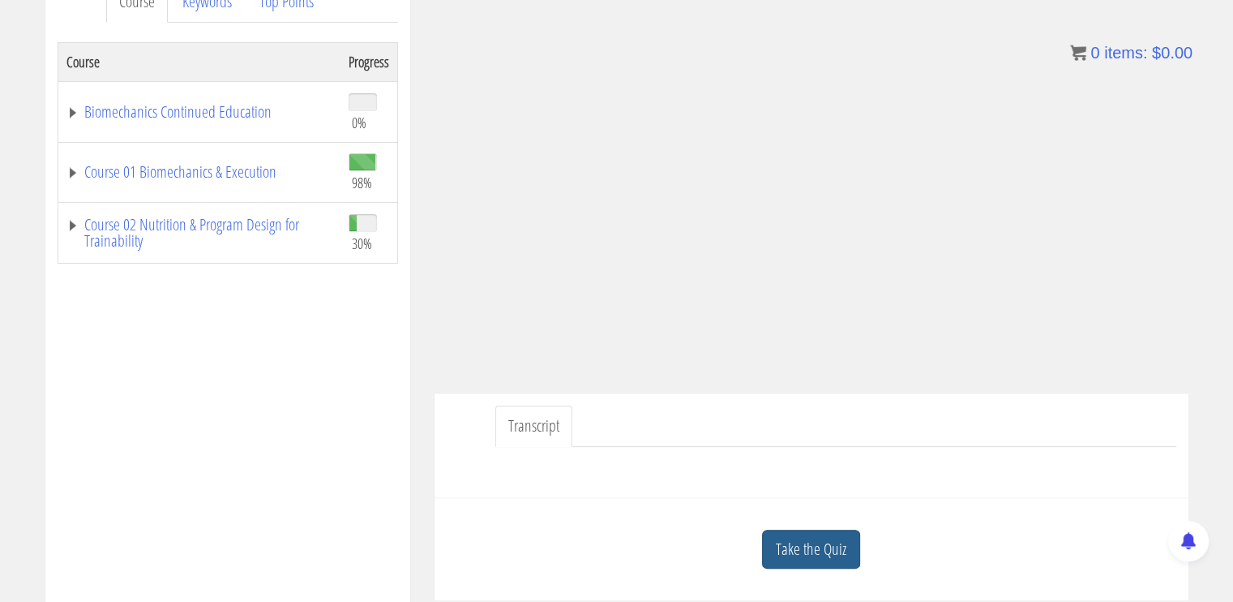
click at [804, 542] on link "Take the Quiz" at bounding box center [811, 549] width 98 height 40
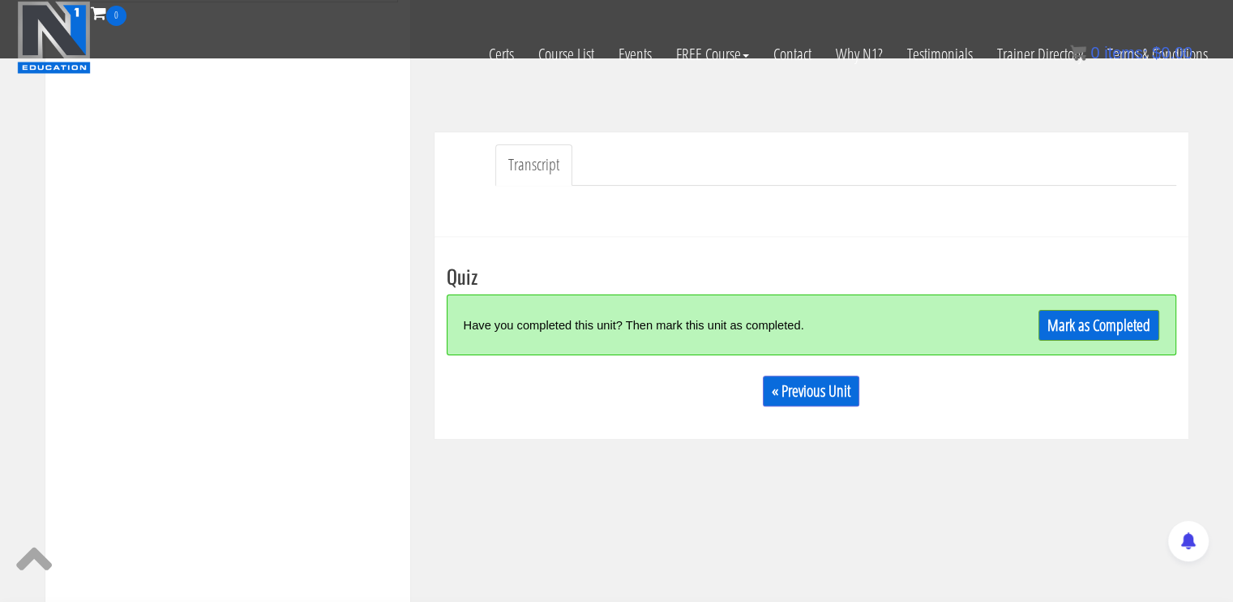
scroll to position [405, 0]
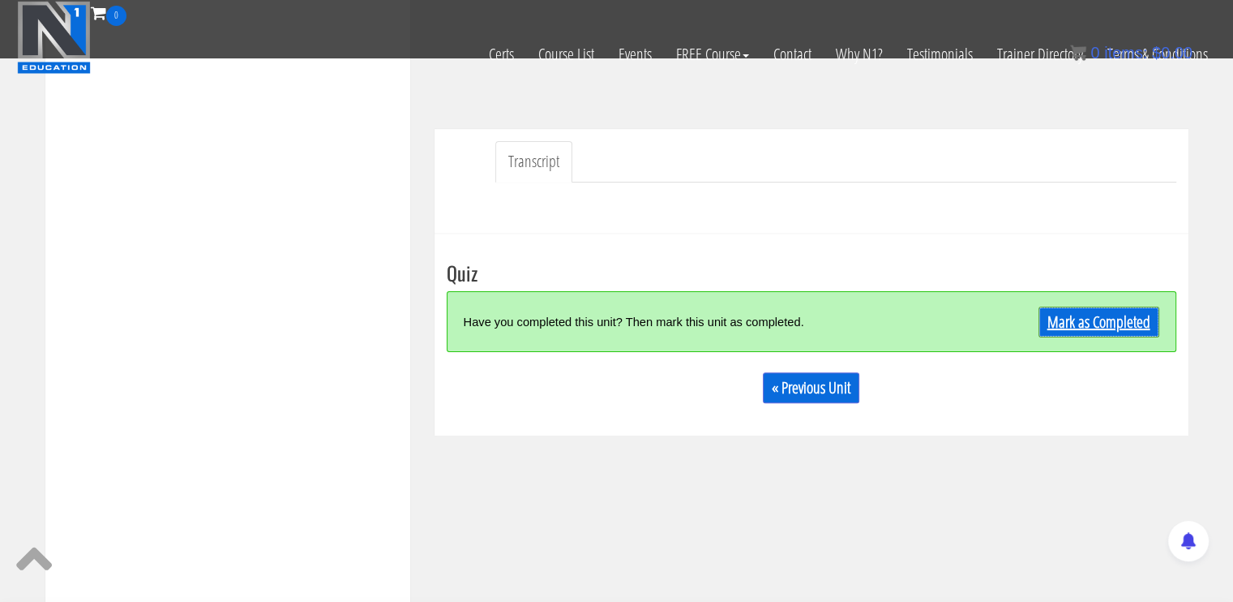
click at [1139, 325] on link "Mark as Completed" at bounding box center [1099, 321] width 121 height 31
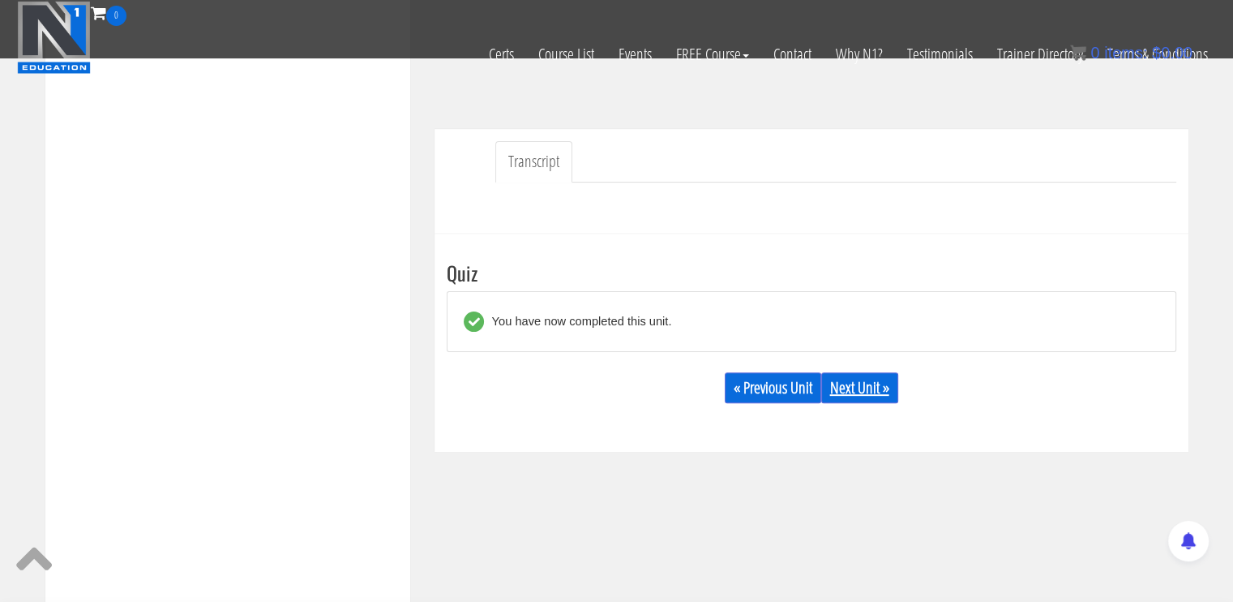
click at [860, 381] on link "Next Unit »" at bounding box center [859, 387] width 77 height 31
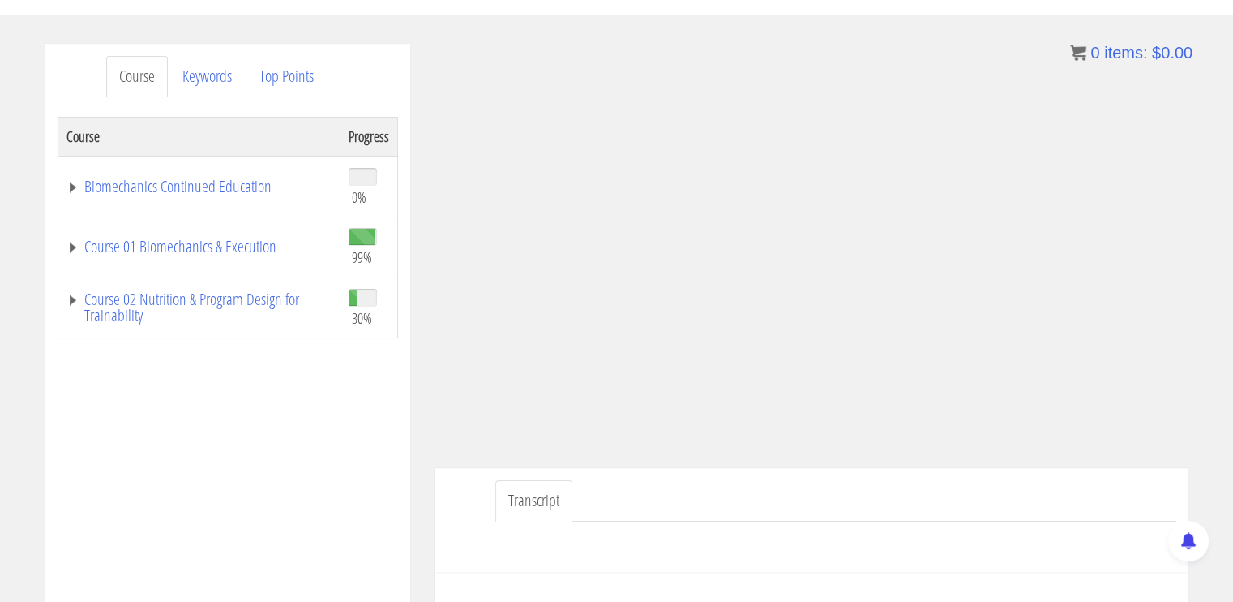
scroll to position [255, 0]
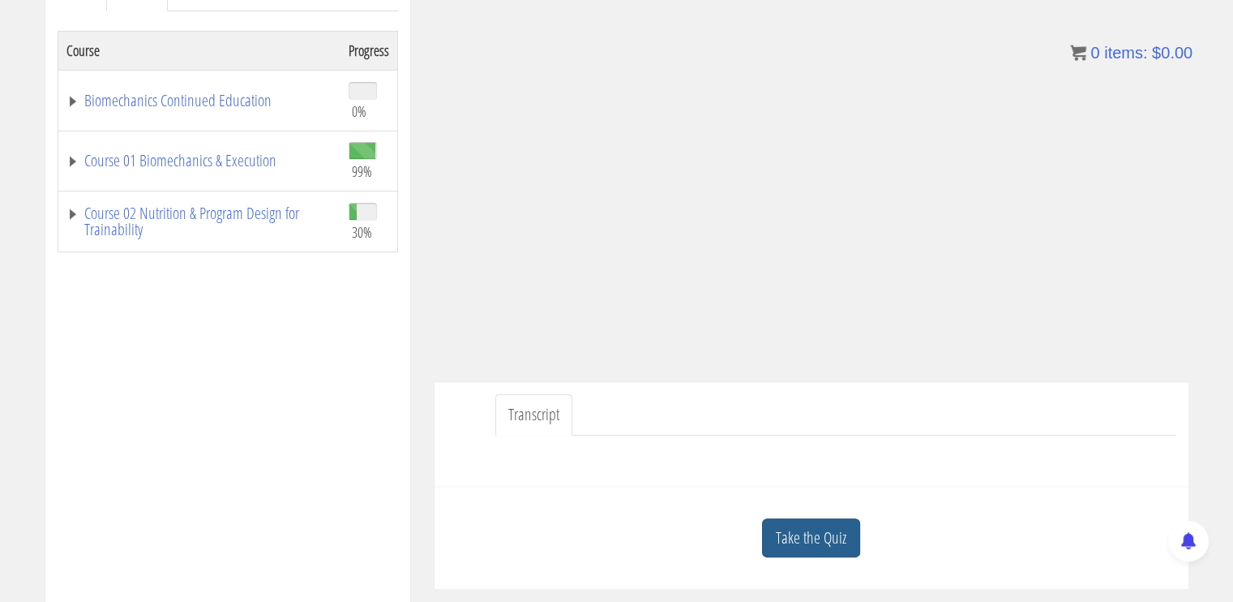
click at [824, 529] on link "Take the Quiz" at bounding box center [811, 538] width 98 height 40
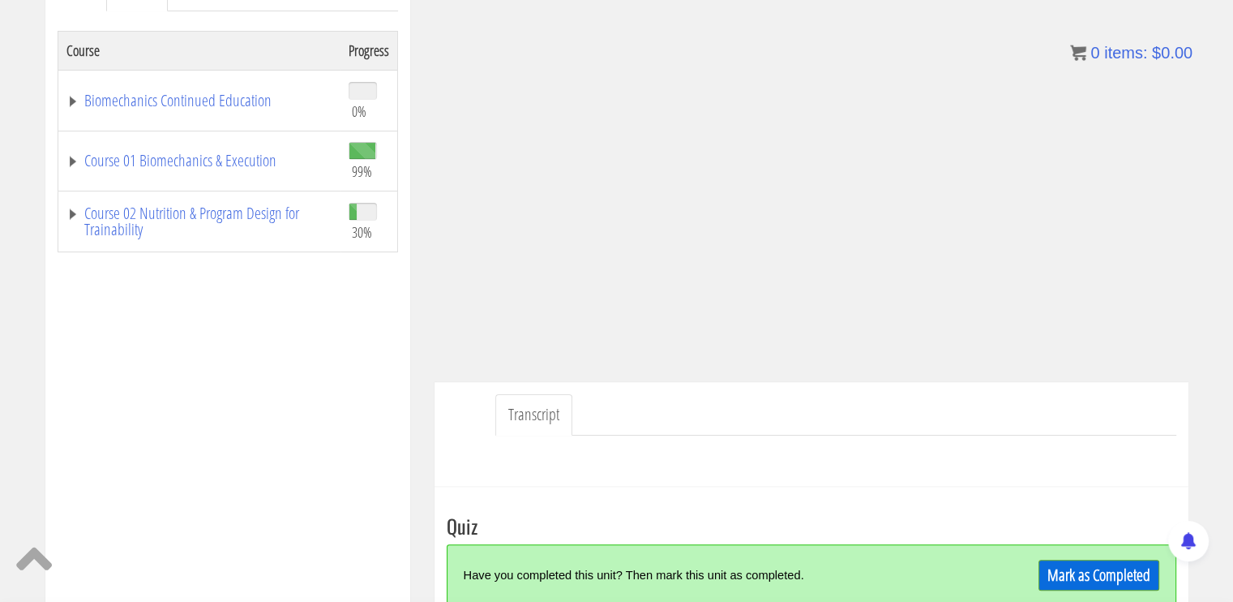
scroll to position [417, 0]
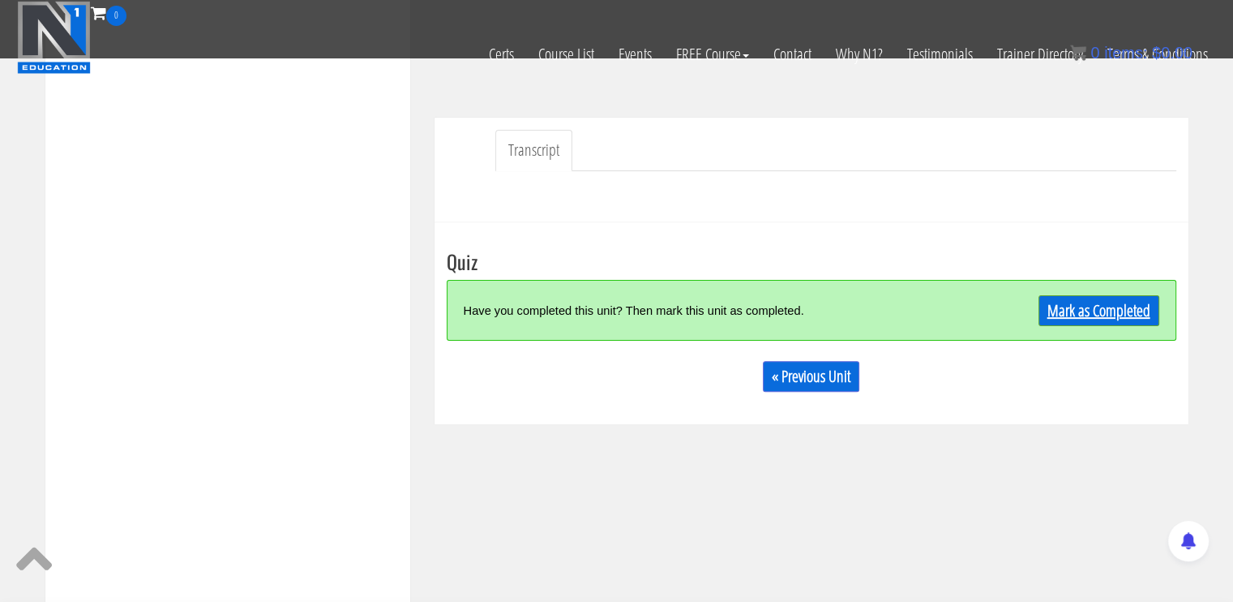
click at [1131, 317] on link "Mark as Completed" at bounding box center [1099, 310] width 121 height 31
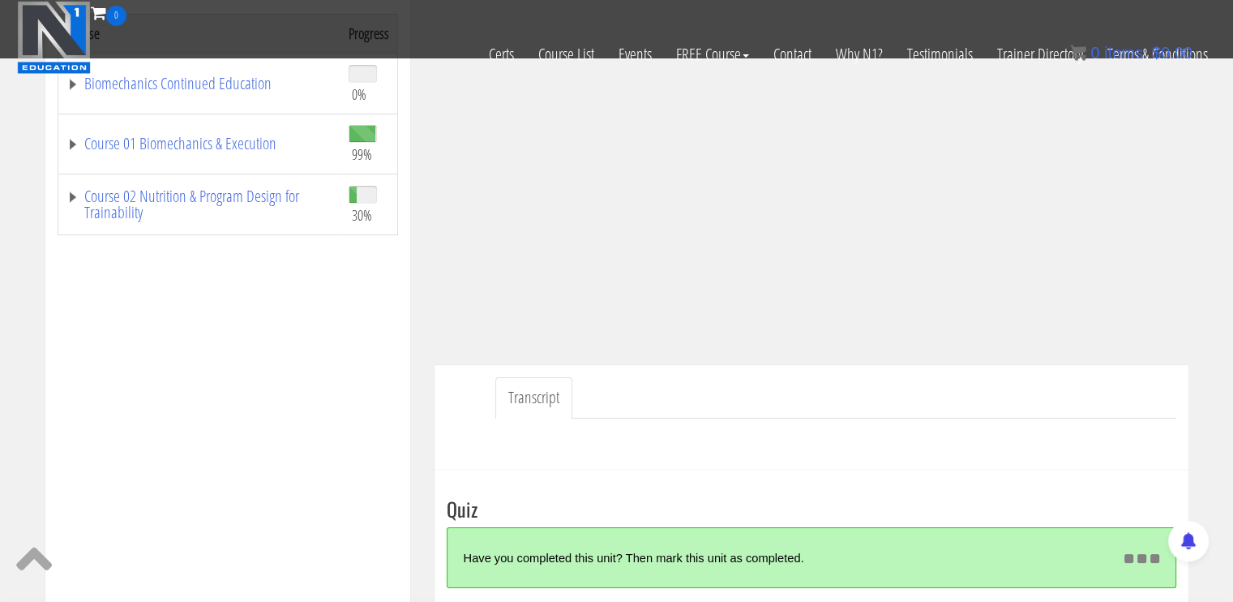
scroll to position [13, 0]
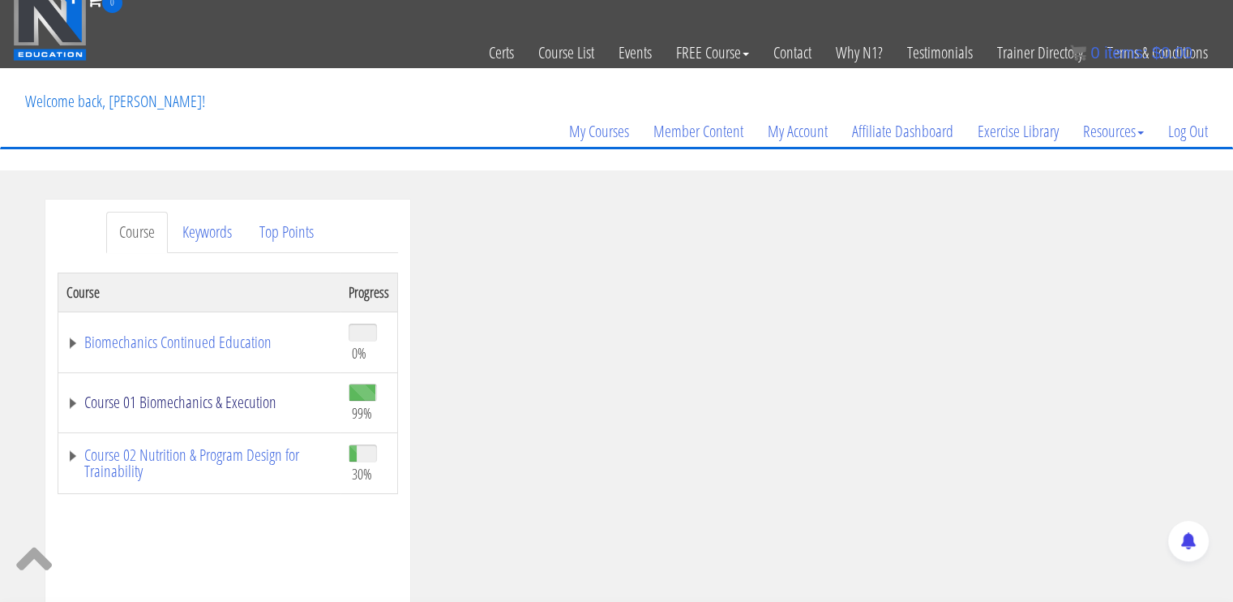
click at [179, 405] on link "Course 01 Biomechanics & Execution" at bounding box center [199, 402] width 266 height 16
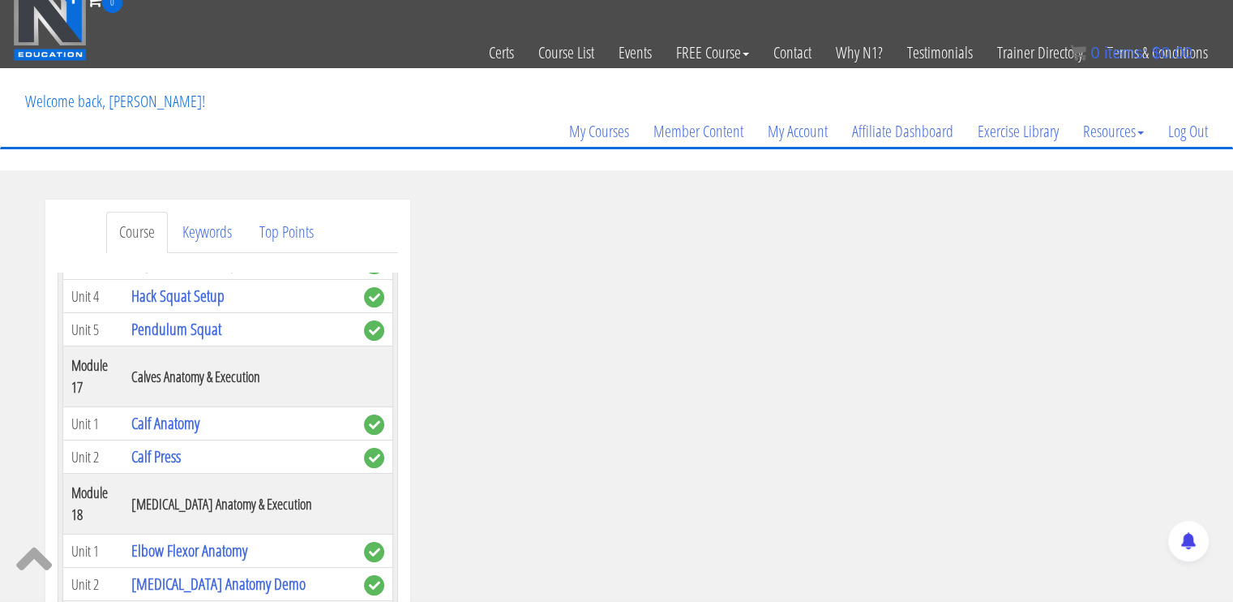
scroll to position [499, 0]
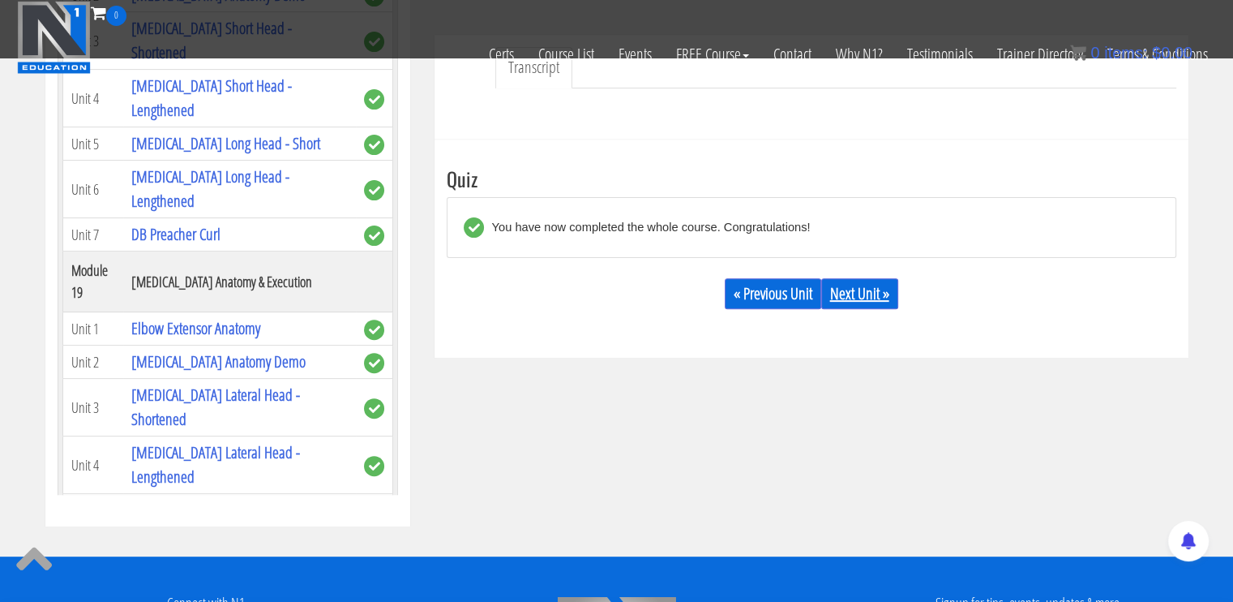
click at [852, 301] on link "Next Unit »" at bounding box center [859, 293] width 77 height 31
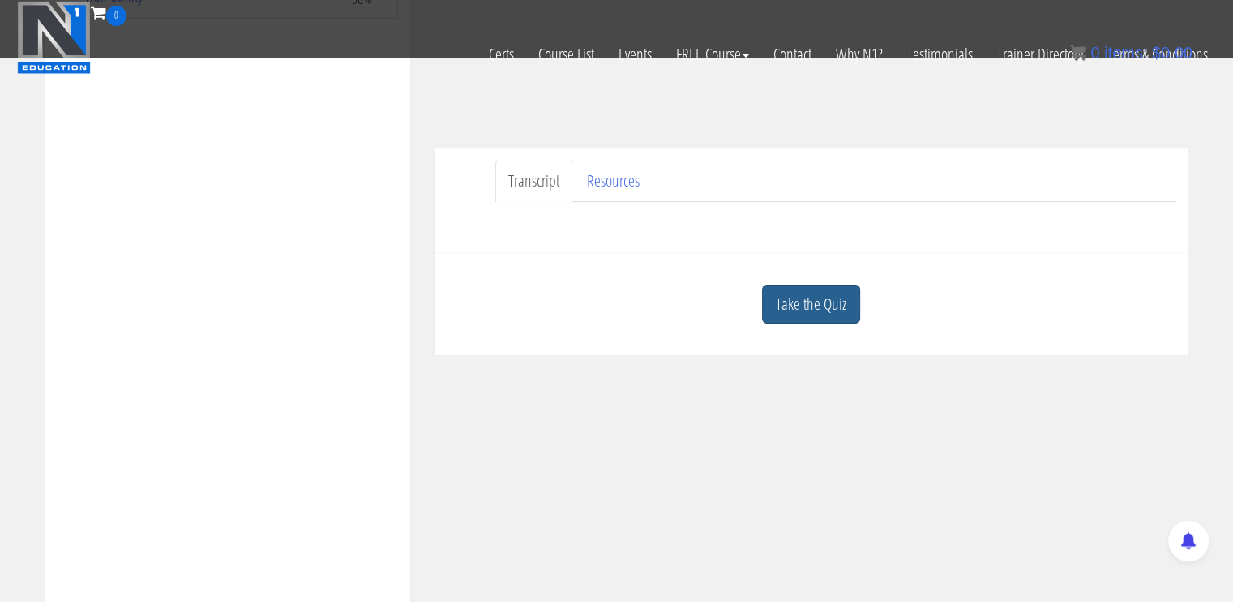
scroll to position [405, 0]
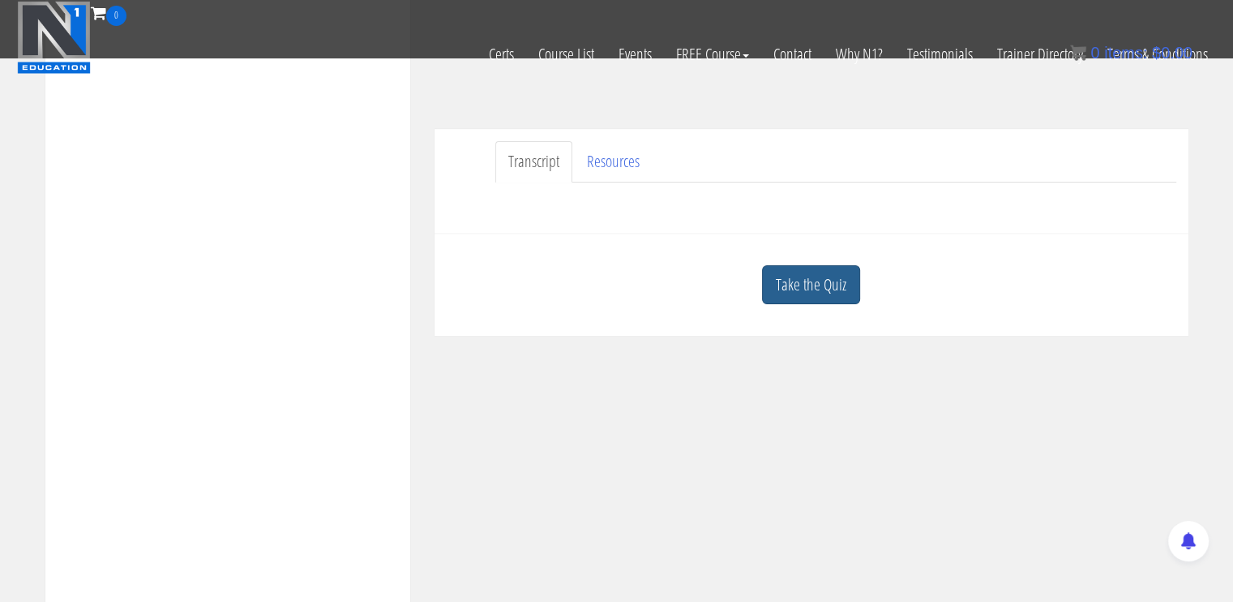
click at [829, 276] on link "Take the Quiz" at bounding box center [811, 285] width 98 height 40
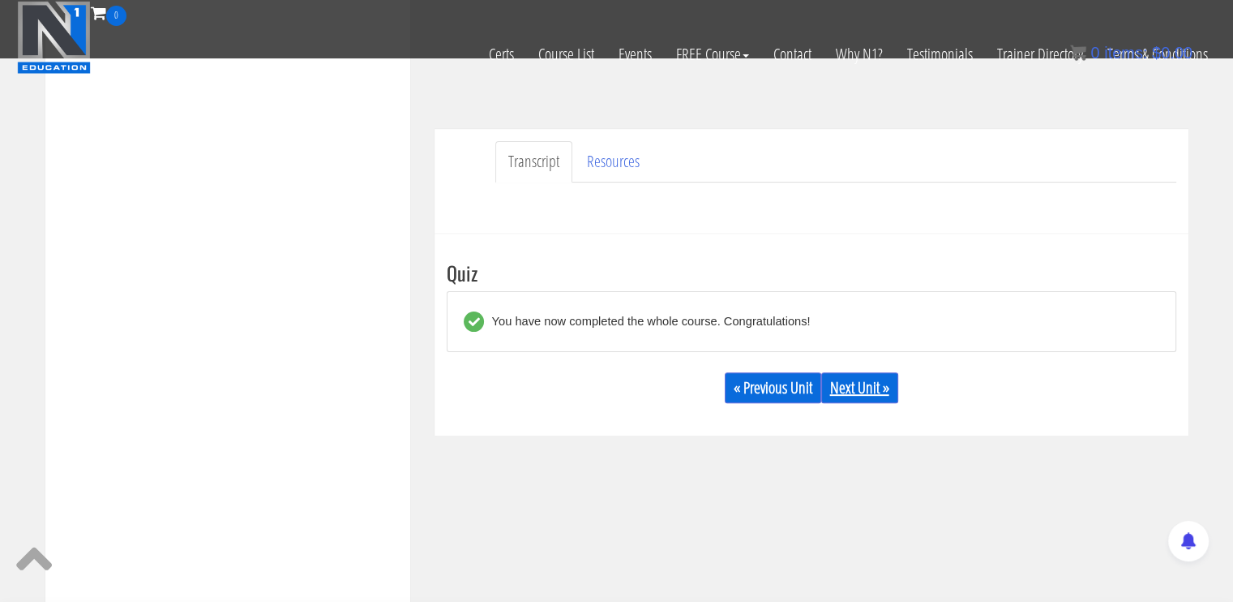
click at [853, 396] on link "Next Unit »" at bounding box center [859, 387] width 77 height 31
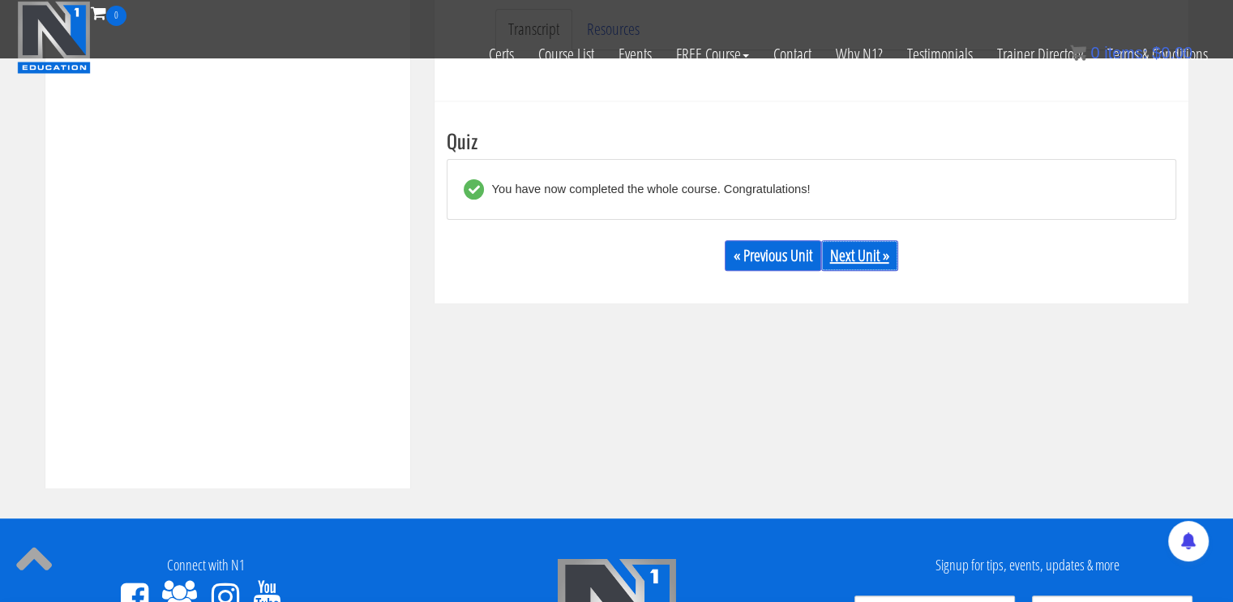
scroll to position [509, 0]
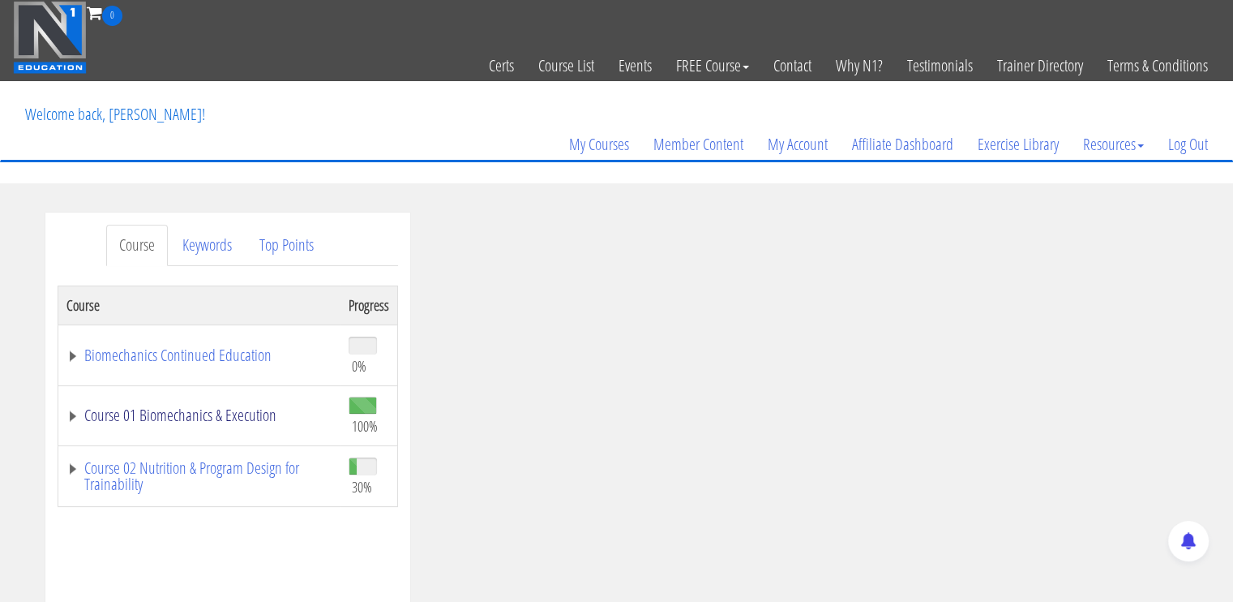
click at [195, 412] on link "Course 01 Biomechanics & Execution" at bounding box center [199, 415] width 266 height 16
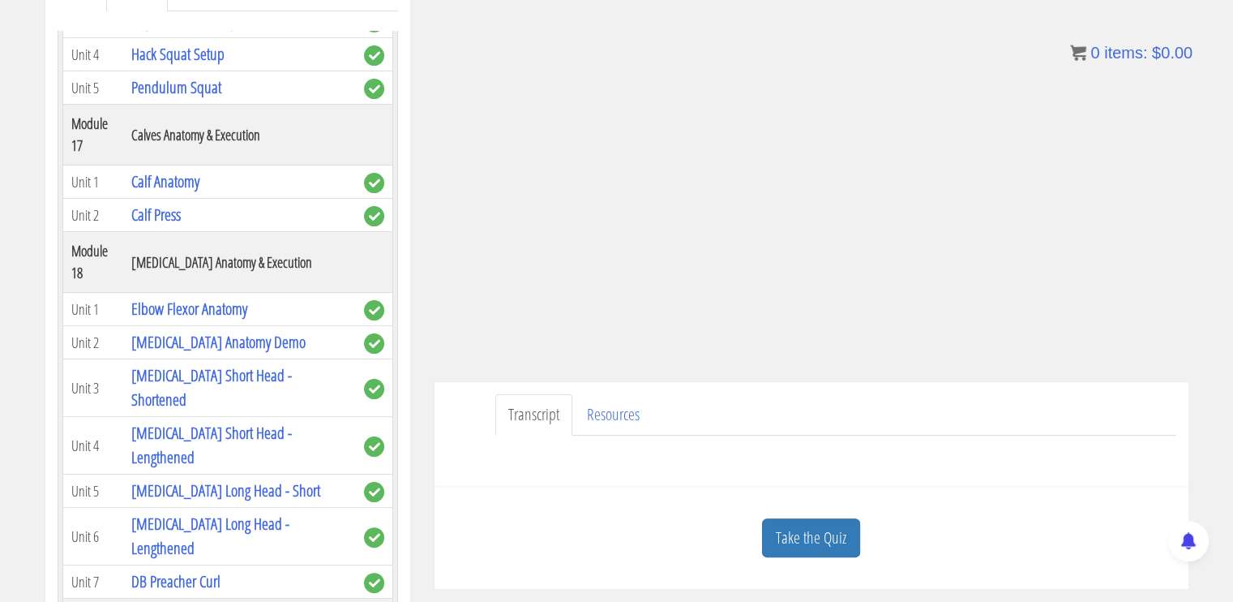
scroll to position [104, 0]
